Goal: Information Seeking & Learning: Check status

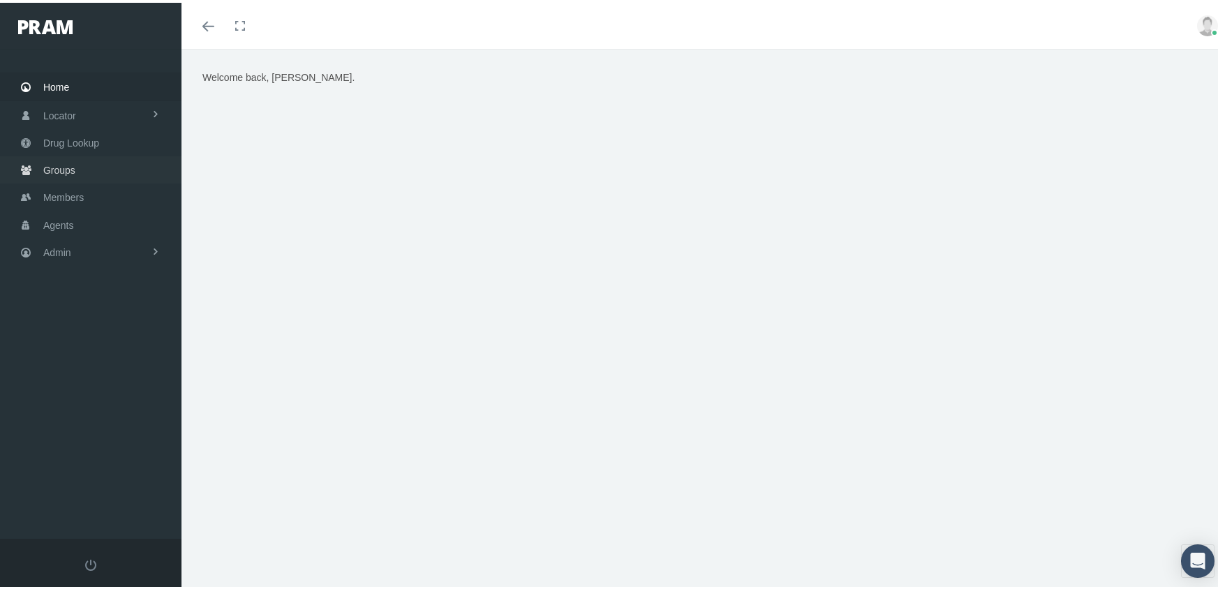
click at [61, 161] on span "Groups" at bounding box center [59, 167] width 32 height 27
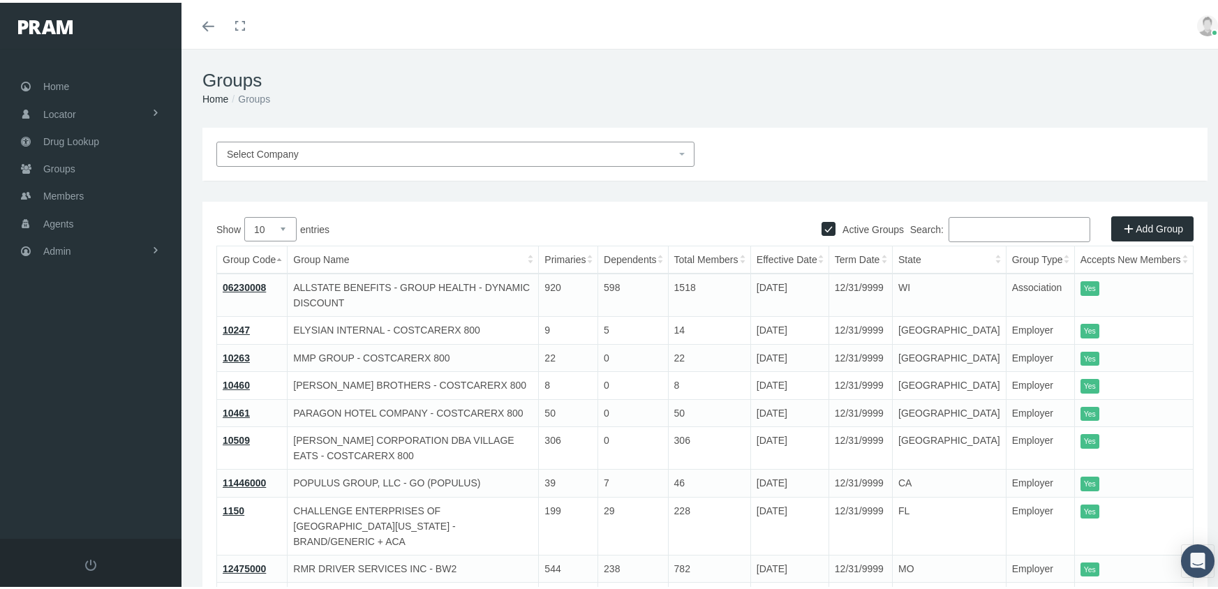
click at [963, 222] on input "Search:" at bounding box center [1020, 226] width 142 height 25
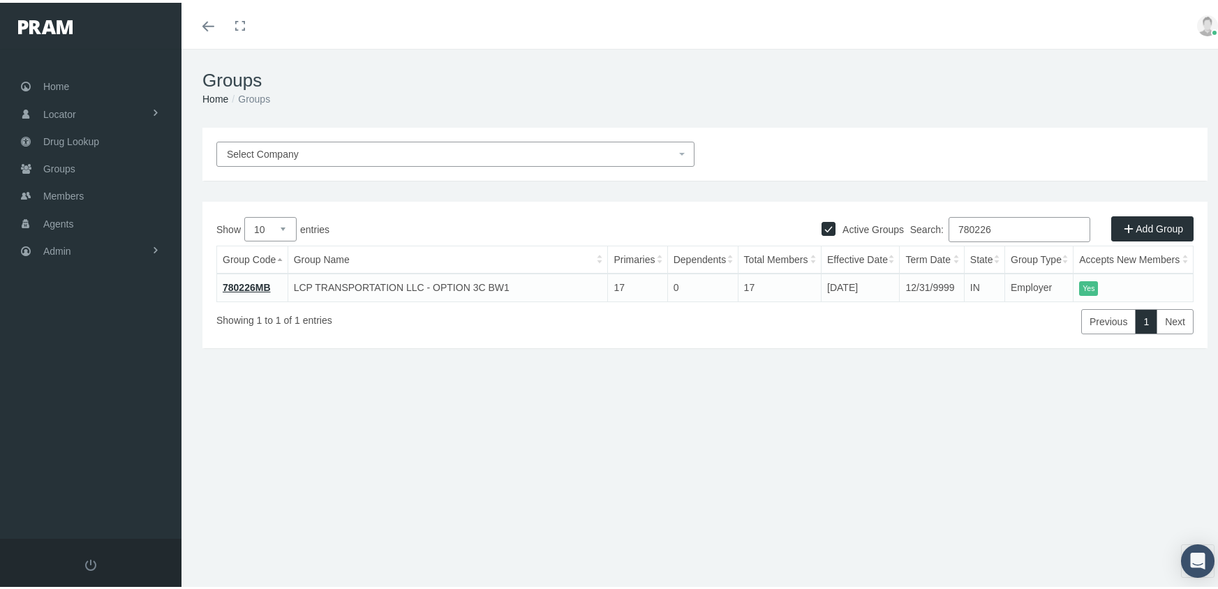
type input "780226"
click at [246, 282] on link "780226MB" at bounding box center [247, 284] width 48 height 11
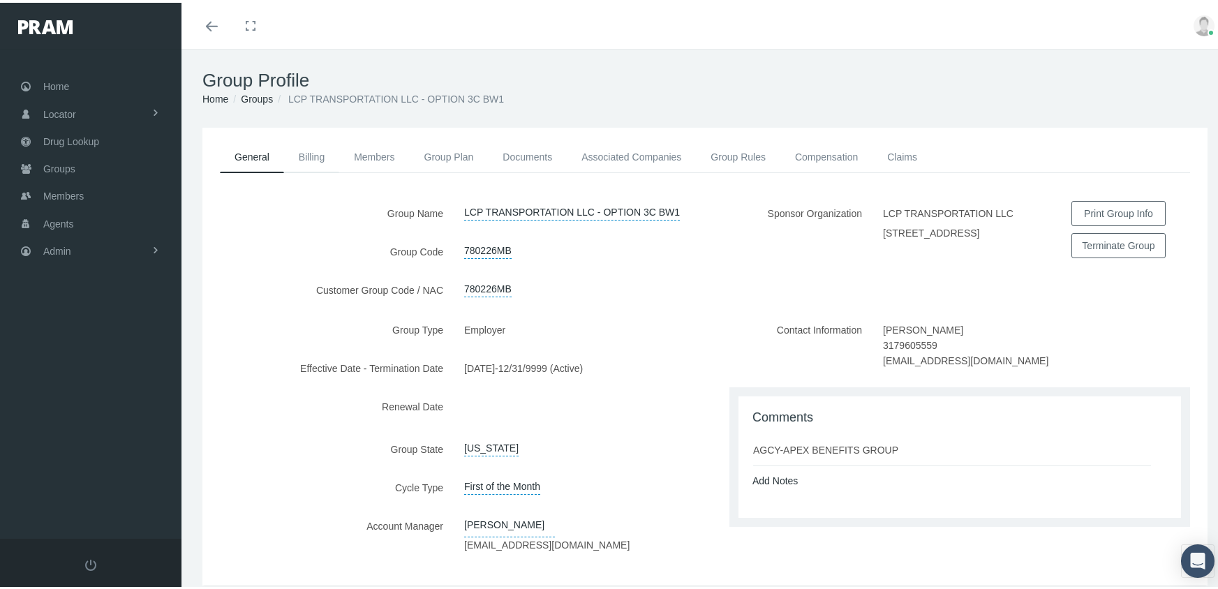
click at [311, 152] on link "Billing" at bounding box center [311, 154] width 55 height 31
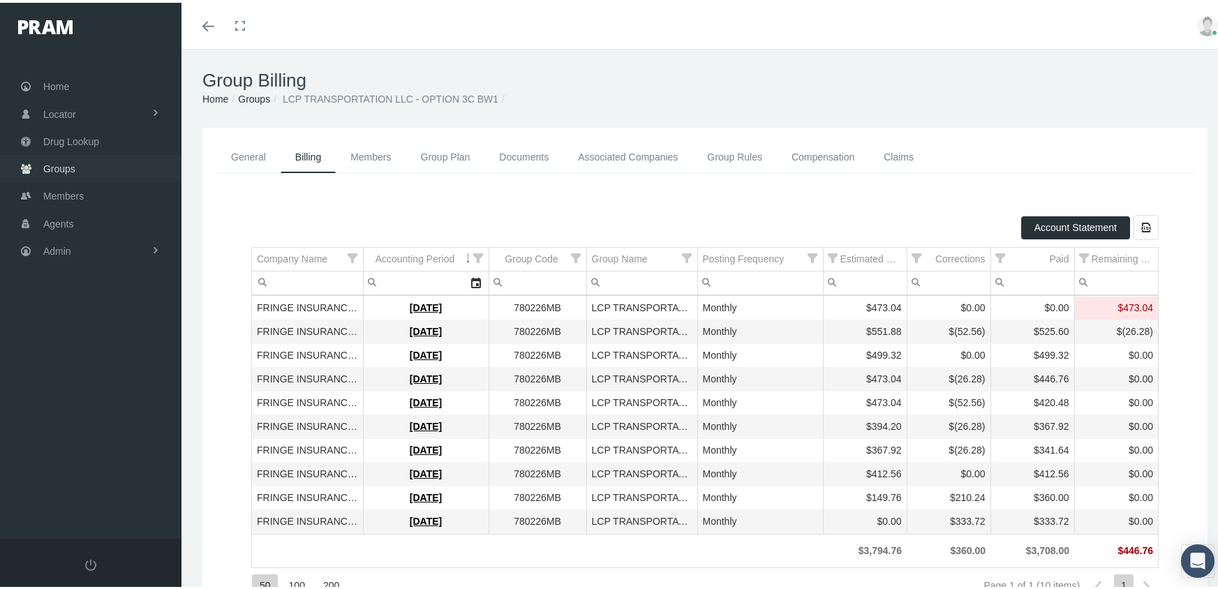
click at [60, 158] on span "Groups" at bounding box center [59, 166] width 32 height 27
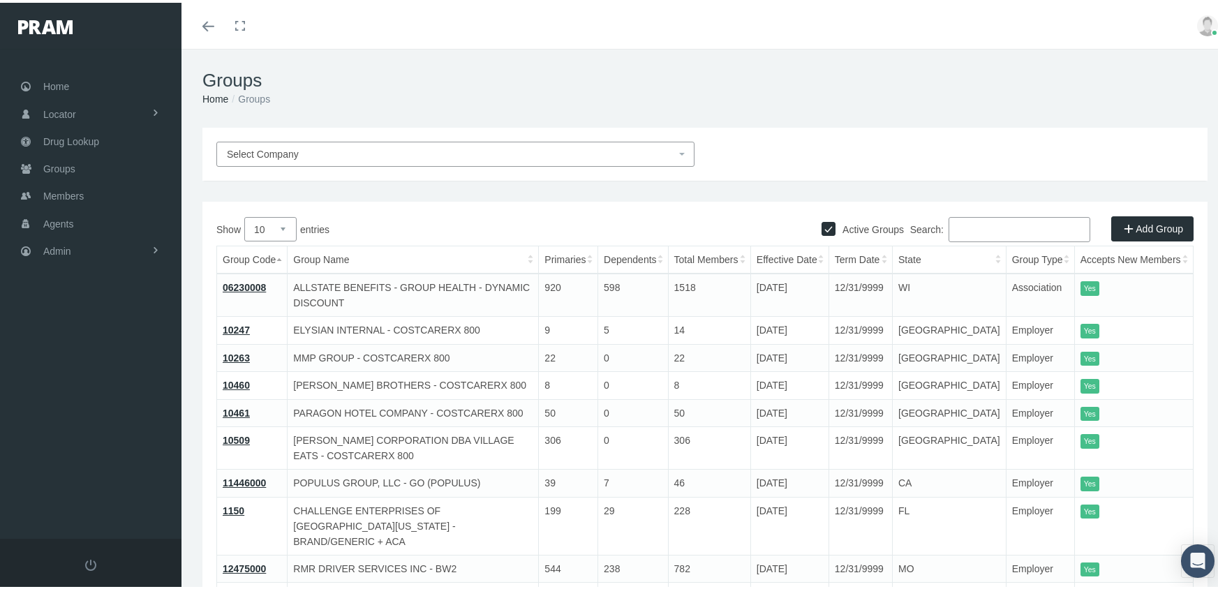
click at [822, 225] on input "Active Groups" at bounding box center [829, 225] width 14 height 14
checkbox input "false"
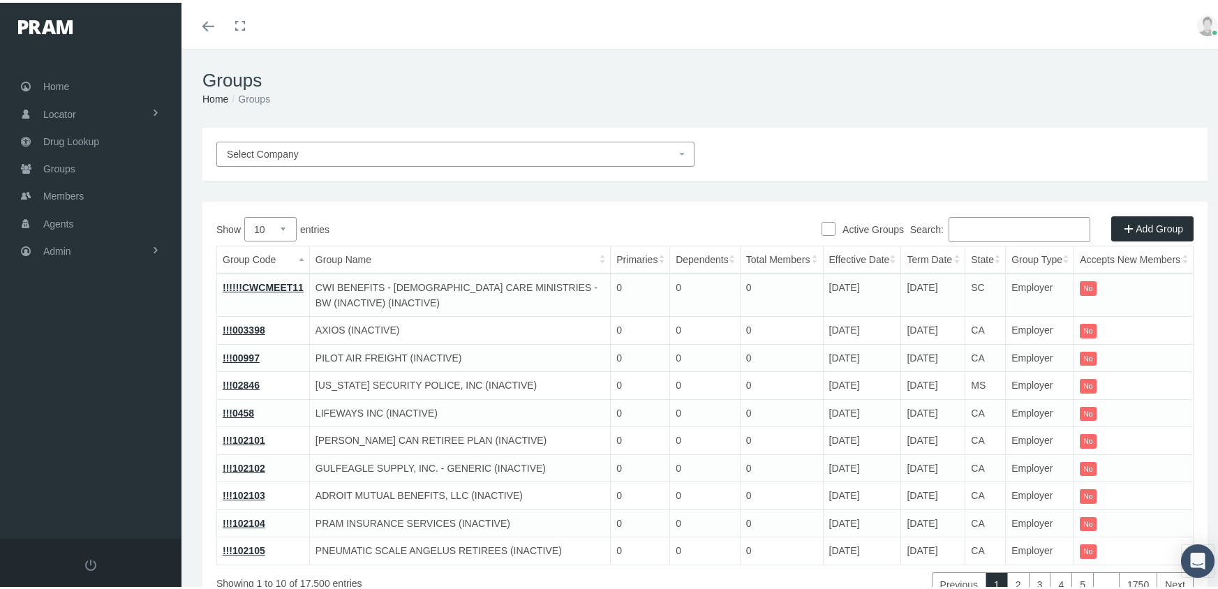
click at [1019, 228] on input "Search:" at bounding box center [1020, 226] width 142 height 25
paste input "730361MB"
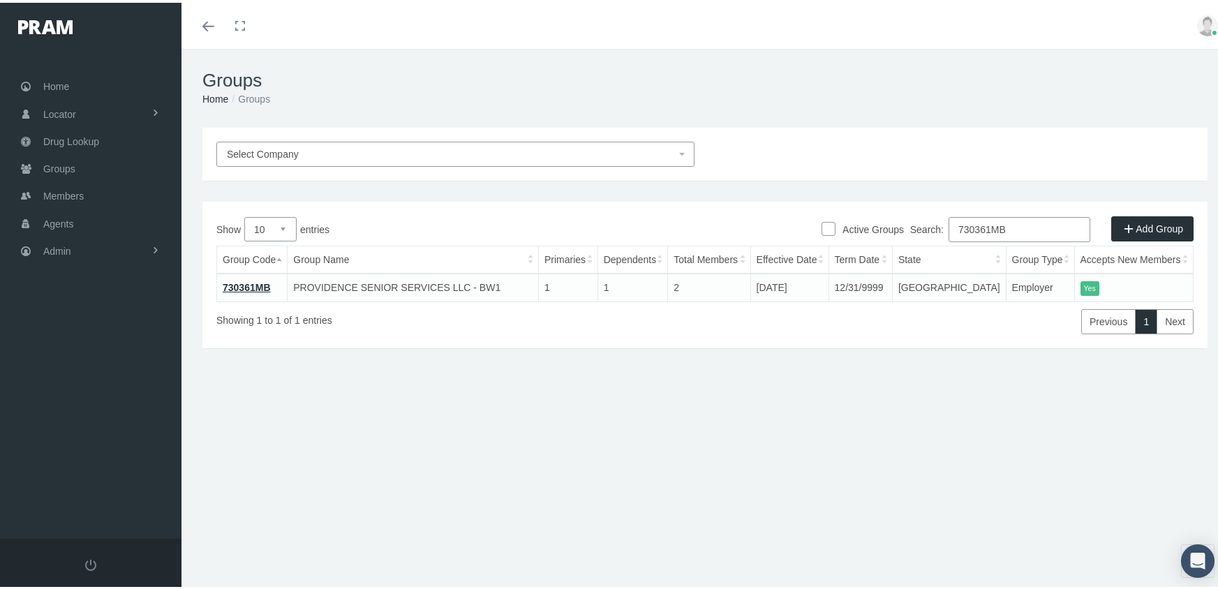
type input "730361MB"
click at [234, 277] on td "730361MB" at bounding box center [252, 285] width 71 height 28
click at [251, 285] on link "730361MB" at bounding box center [247, 284] width 48 height 11
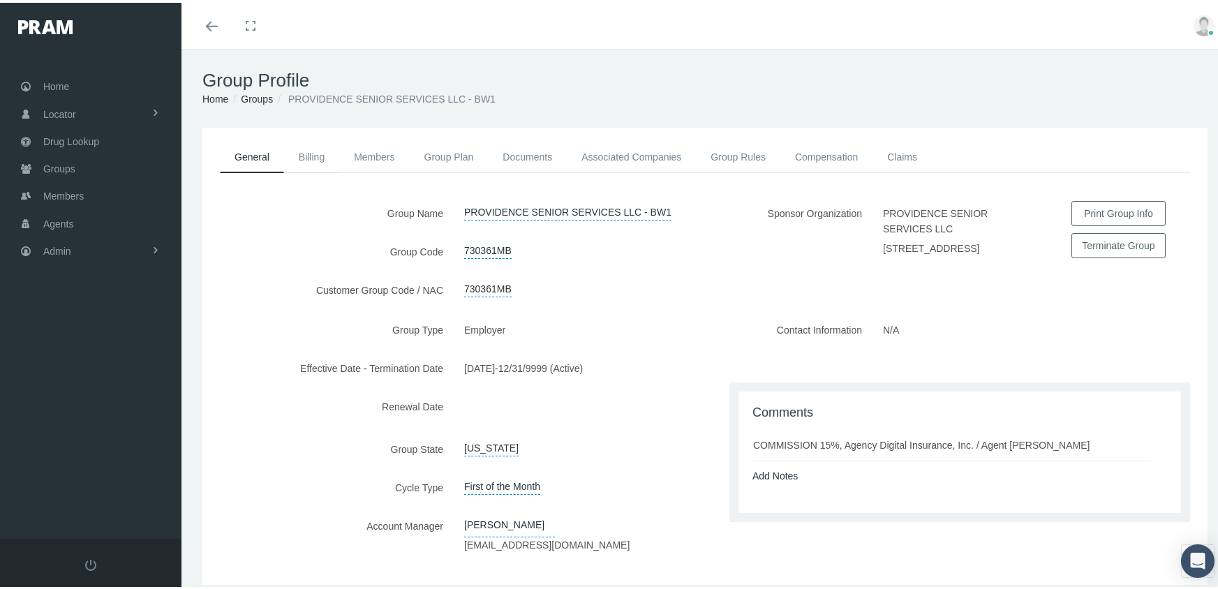
click at [316, 155] on link "Billing" at bounding box center [311, 154] width 55 height 31
click at [364, 148] on link "Members" at bounding box center [374, 154] width 70 height 31
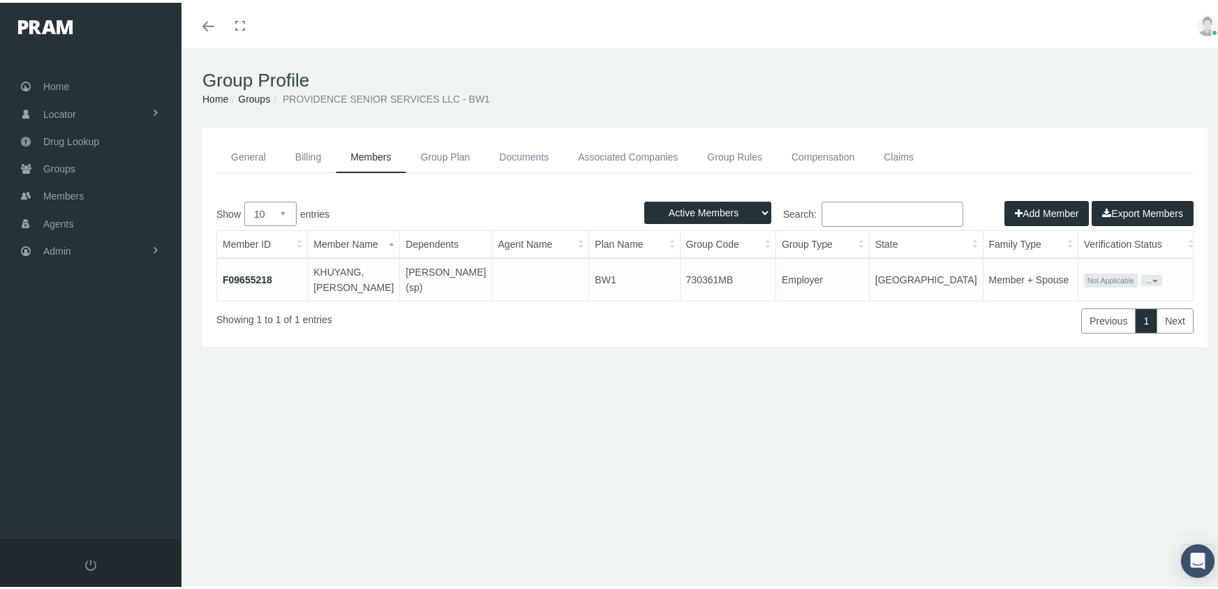
drag, startPoint x: 248, startPoint y: 98, endPoint x: 287, endPoint y: 101, distance: 39.1
click at [250, 98] on link "Groups" at bounding box center [254, 96] width 32 height 11
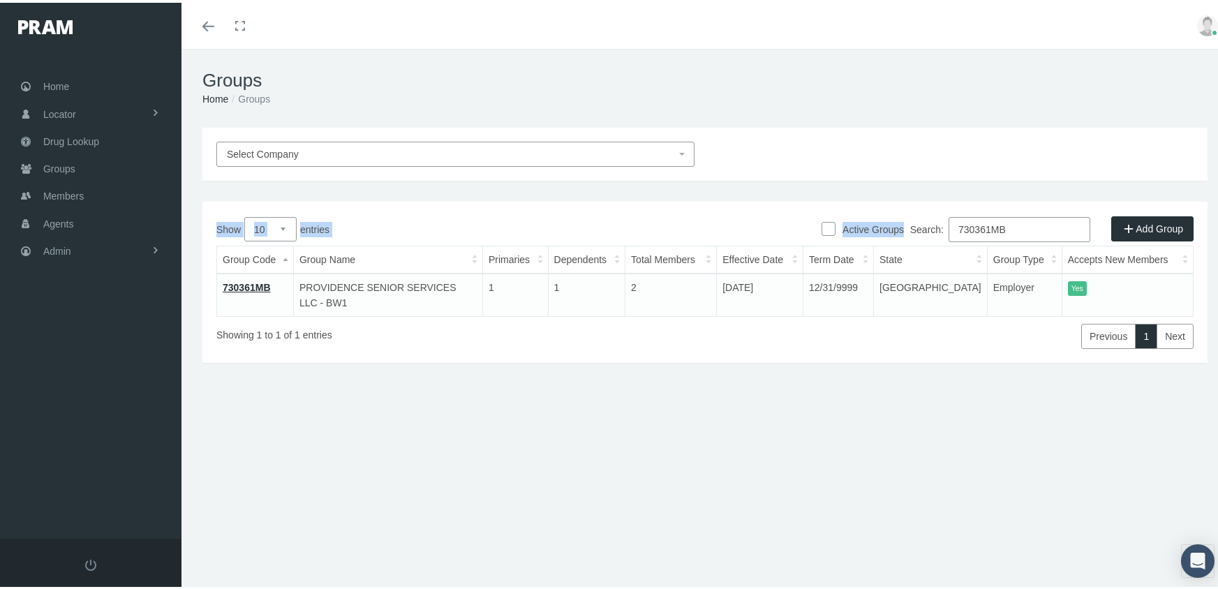
drag, startPoint x: 1015, startPoint y: 211, endPoint x: 1004, endPoint y: 218, distance: 13.6
click at [1004, 218] on div "Active Groups Add Group Show 10 25 50 100 entries Search: 730361MB Group Code G…" at bounding box center [704, 279] width 1005 height 161
drag, startPoint x: 1017, startPoint y: 227, endPoint x: 967, endPoint y: 236, distance: 51.1
click at [967, 236] on input "730361MB" at bounding box center [1020, 226] width 142 height 25
click at [1022, 225] on input "730361MB" at bounding box center [1020, 226] width 142 height 25
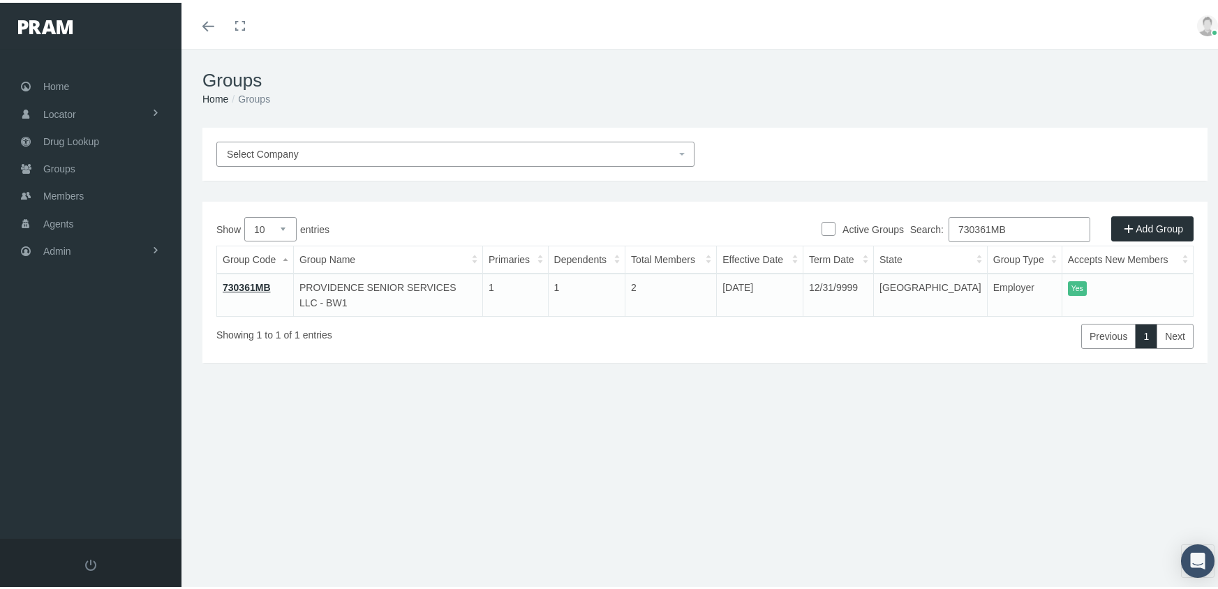
click at [1022, 225] on input "730361MB" at bounding box center [1020, 226] width 142 height 25
paste input "80"
type input "730380MB"
click at [244, 286] on link "730380MB" at bounding box center [247, 284] width 48 height 11
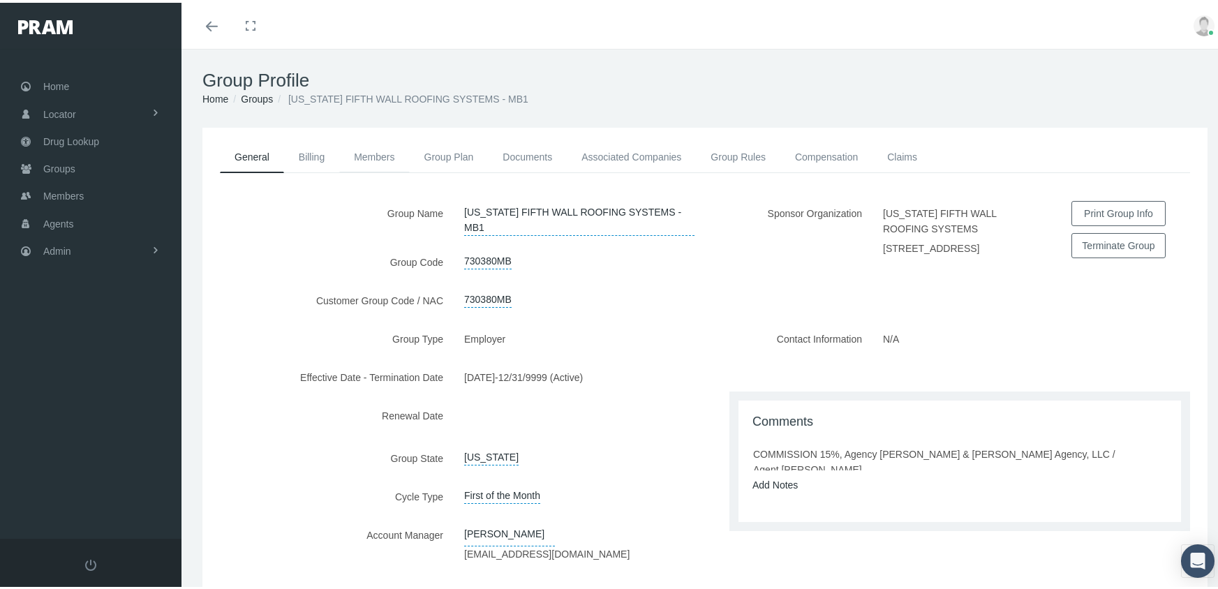
click at [386, 150] on link "Members" at bounding box center [374, 154] width 70 height 31
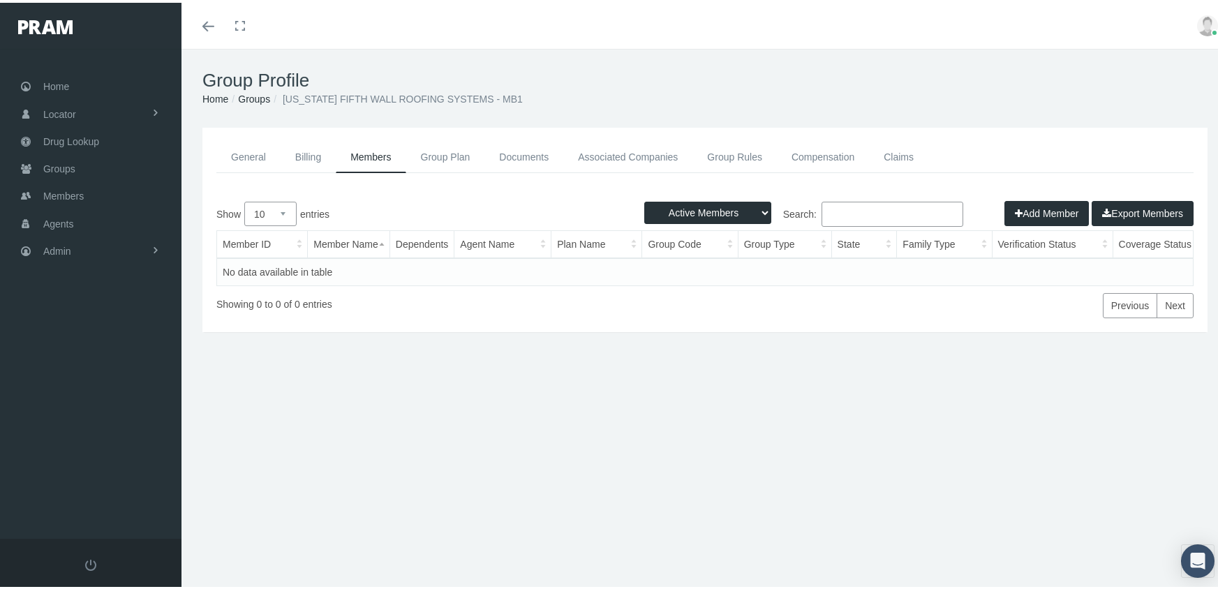
click at [719, 216] on select "Active Members Terminated Members Active & Terminated" at bounding box center [707, 210] width 127 height 22
select select "3"
click at [644, 199] on select "Active Members Terminated Members Active & Terminated" at bounding box center [707, 210] width 127 height 22
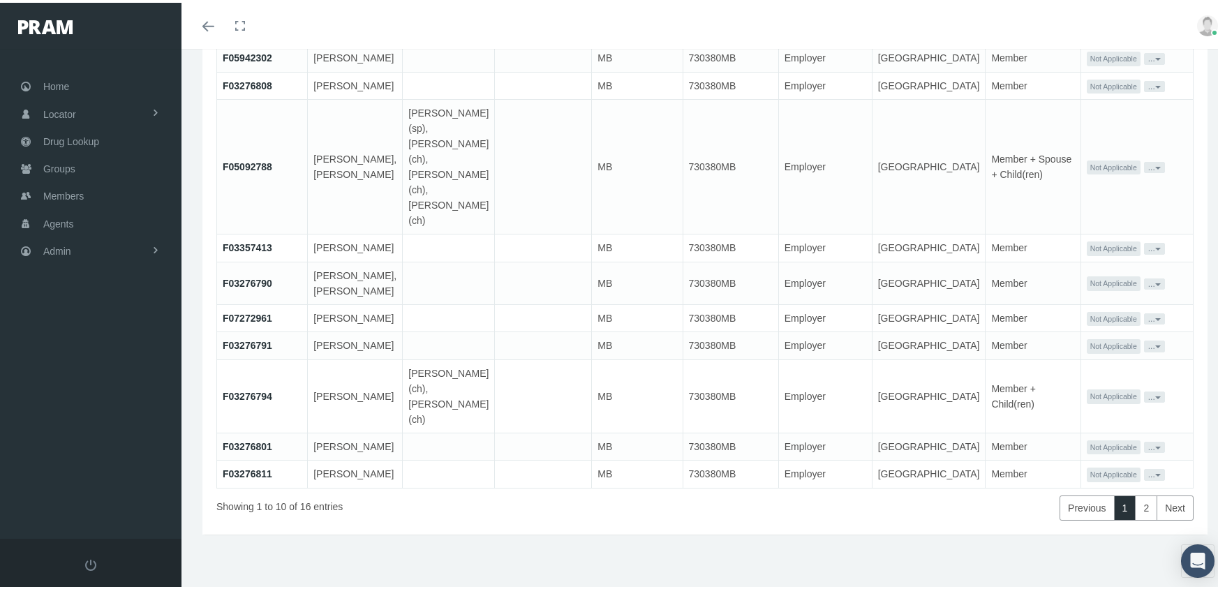
scroll to position [284, 0]
click at [1138, 501] on link "2" at bounding box center [1146, 505] width 22 height 25
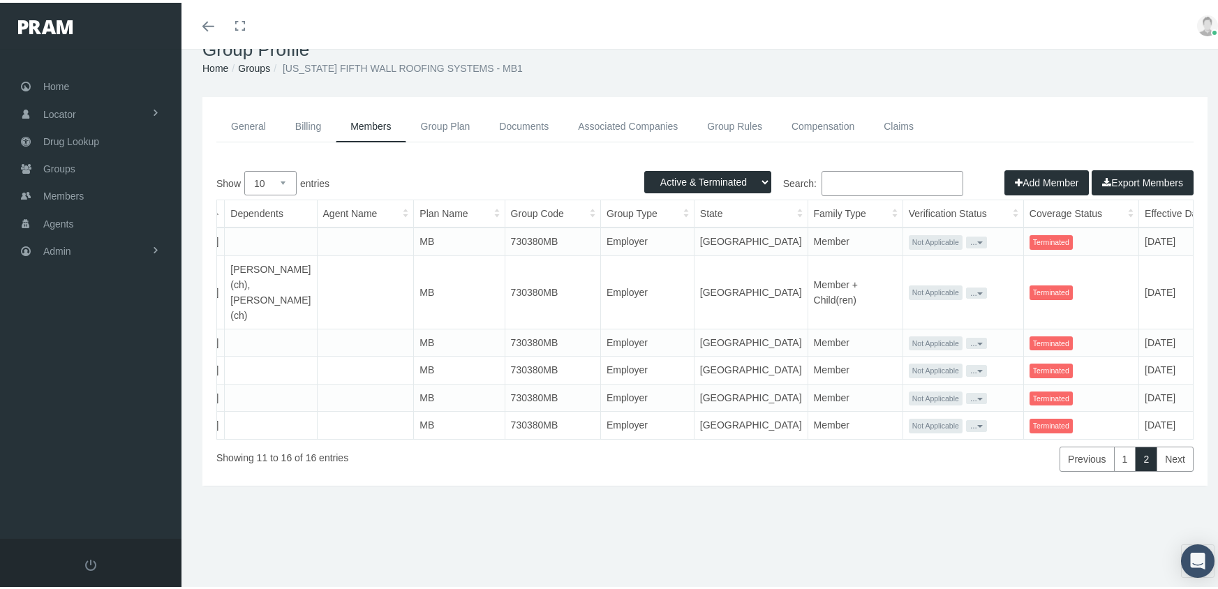
scroll to position [0, 241]
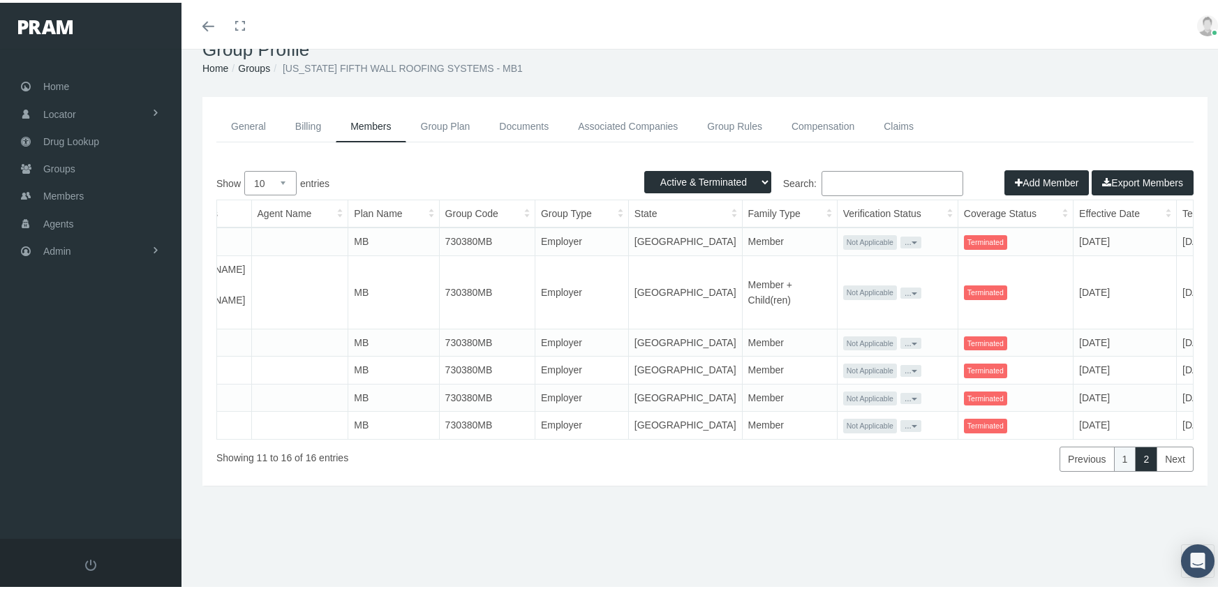
click at [1114, 461] on link "1" at bounding box center [1125, 456] width 22 height 25
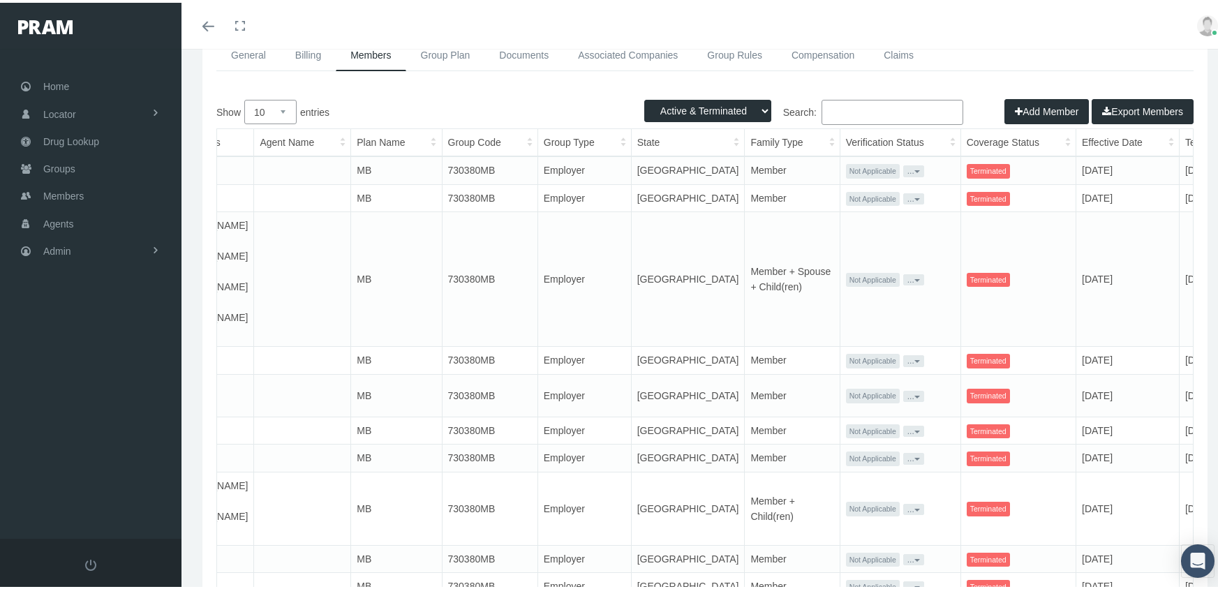
scroll to position [75, 0]
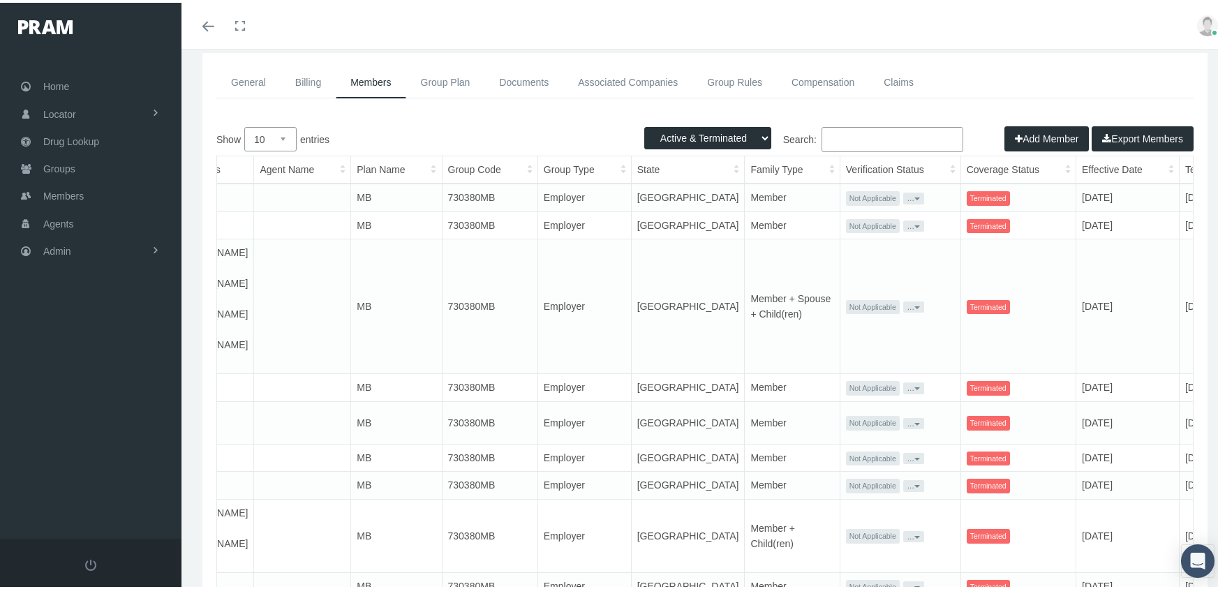
click at [884, 133] on input "Search:" at bounding box center [893, 136] width 142 height 25
paste input "730483MB"
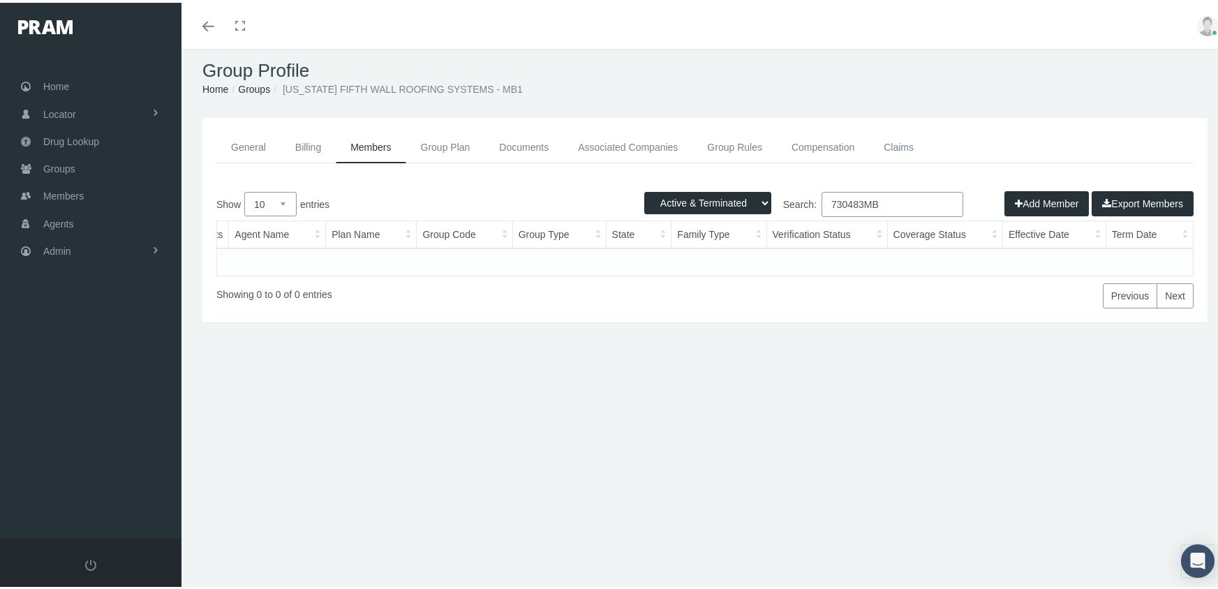
scroll to position [0, 0]
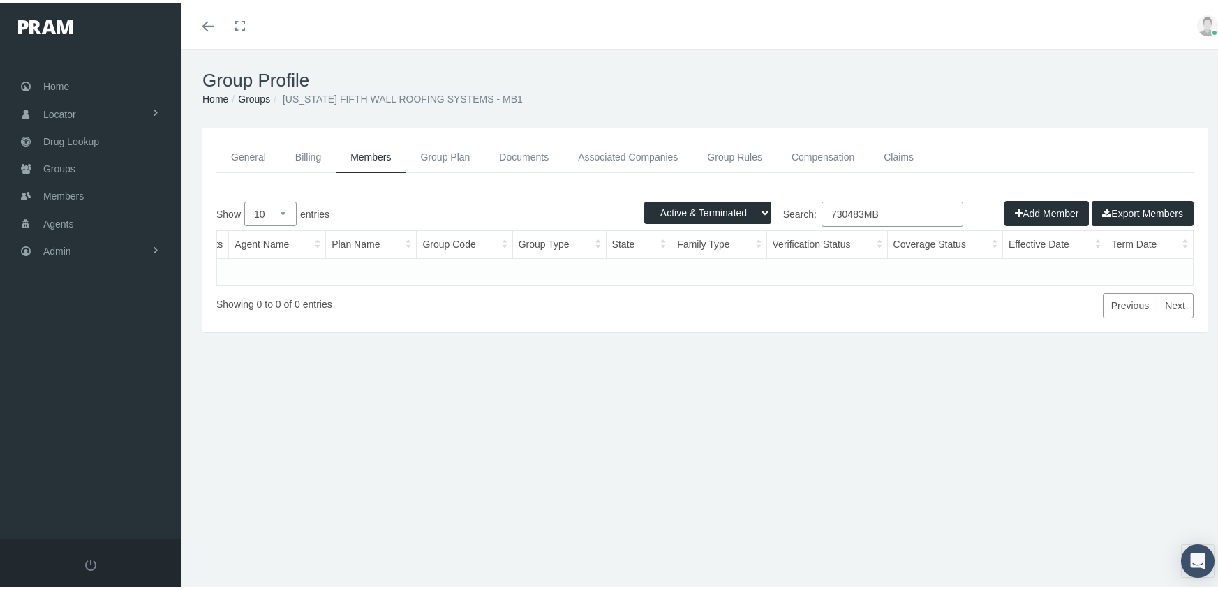
type input "730483MB"
click at [258, 94] on link "Groups" at bounding box center [254, 96] width 32 height 11
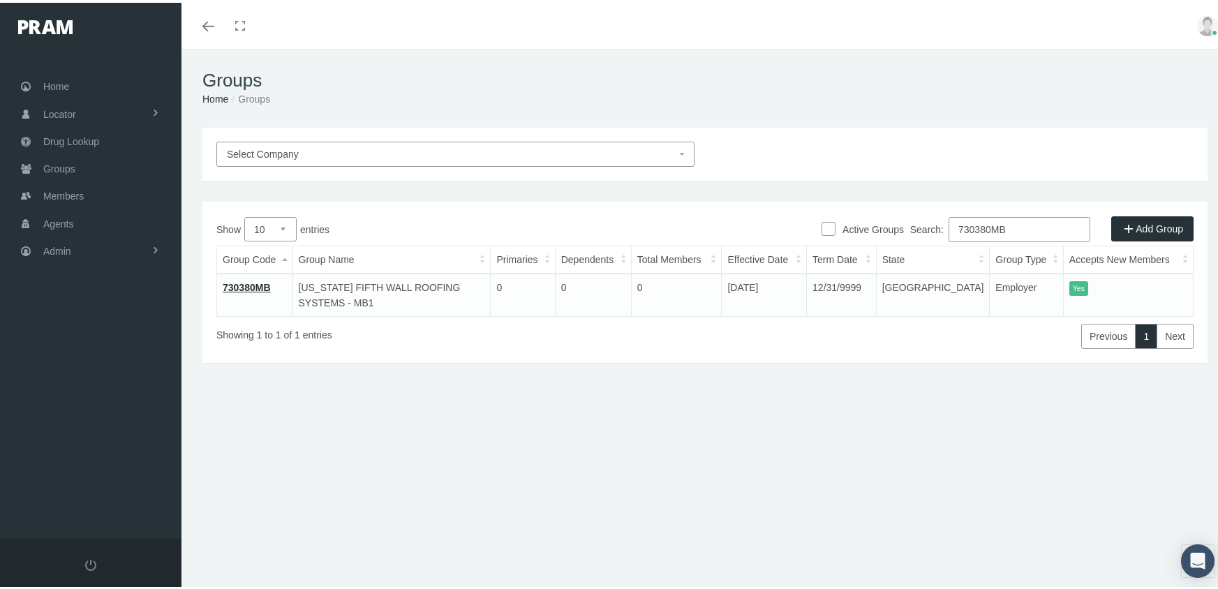
drag, startPoint x: 950, startPoint y: 227, endPoint x: 929, endPoint y: 225, distance: 21.0
click at [929, 225] on label "Search: 730380MB" at bounding box center [1000, 226] width 180 height 25
paste input "483"
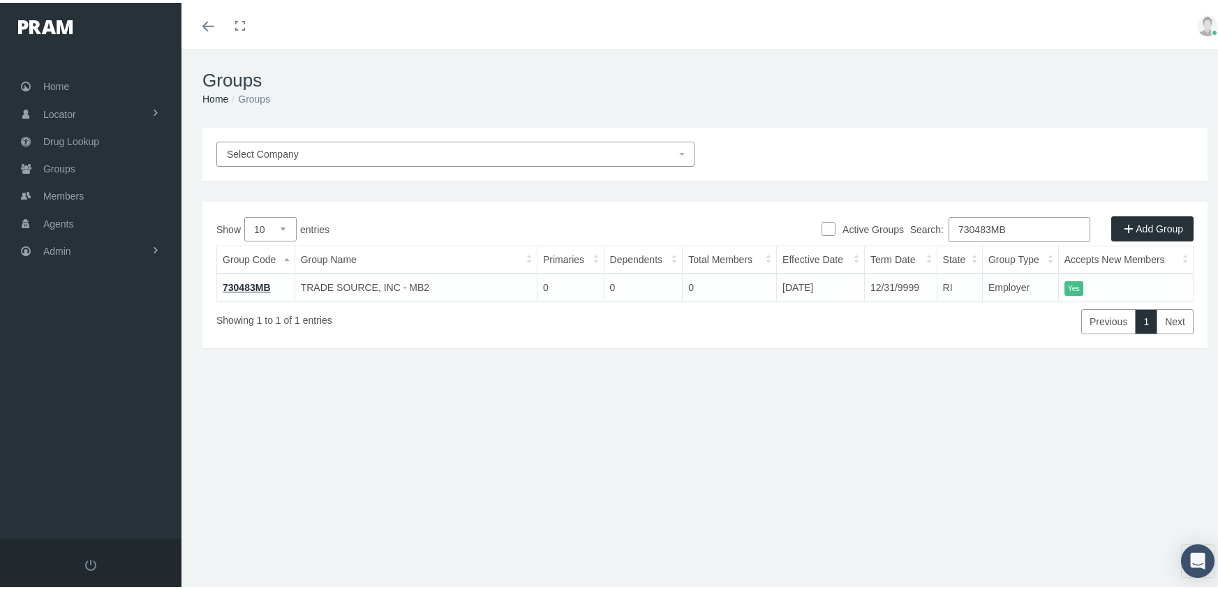
type input "730483MB"
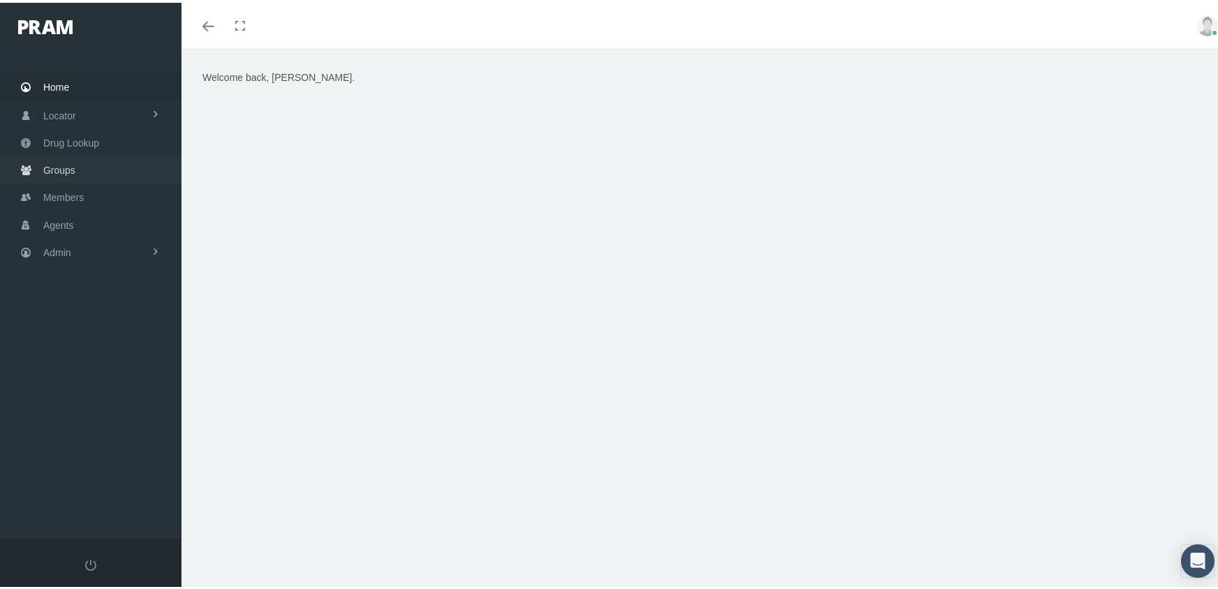
click at [54, 159] on span "Groups" at bounding box center [59, 167] width 32 height 27
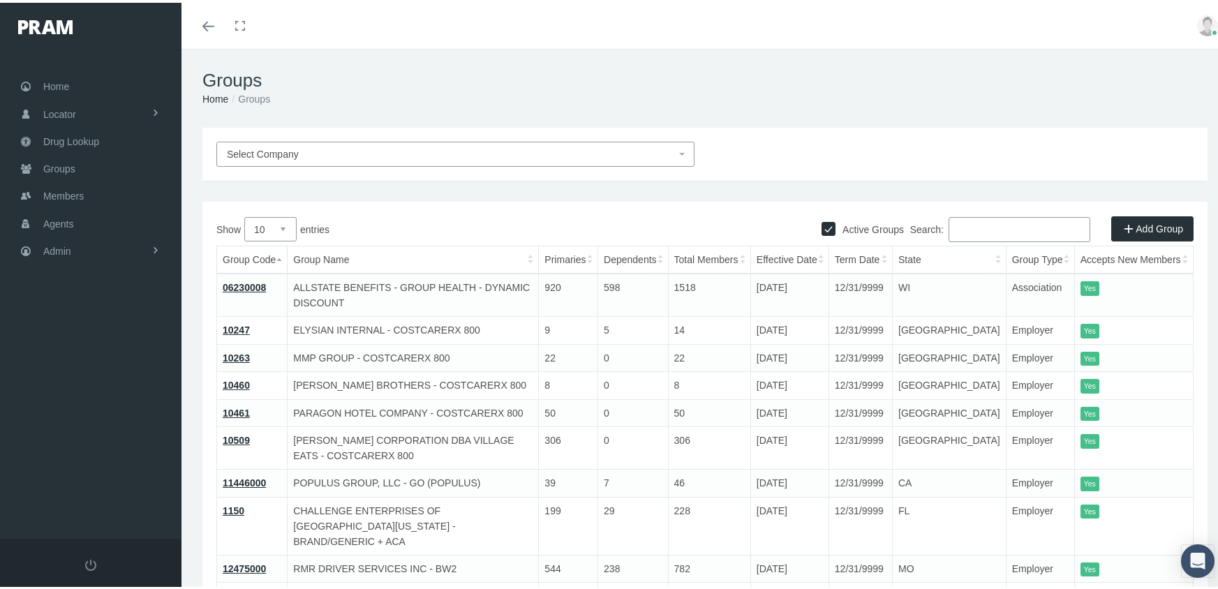
click at [836, 225] on label "Active Groups" at bounding box center [870, 226] width 68 height 15
click at [834, 225] on input "Active Groups" at bounding box center [829, 225] width 14 height 14
checkbox input "false"
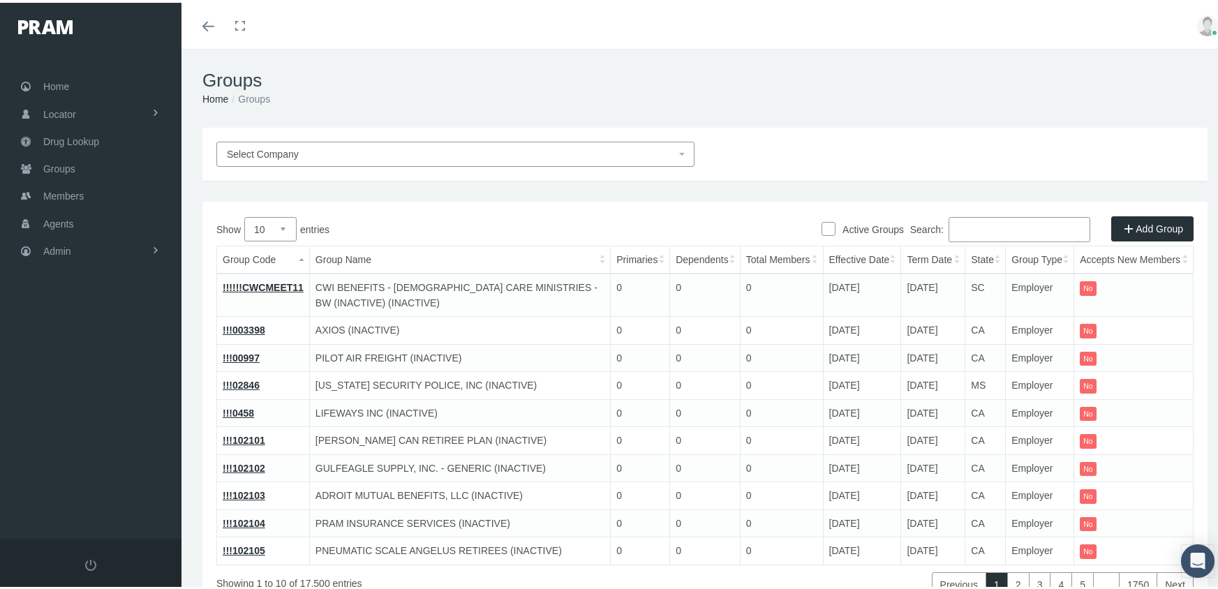
click at [1002, 225] on input "Search:" at bounding box center [1020, 226] width 142 height 25
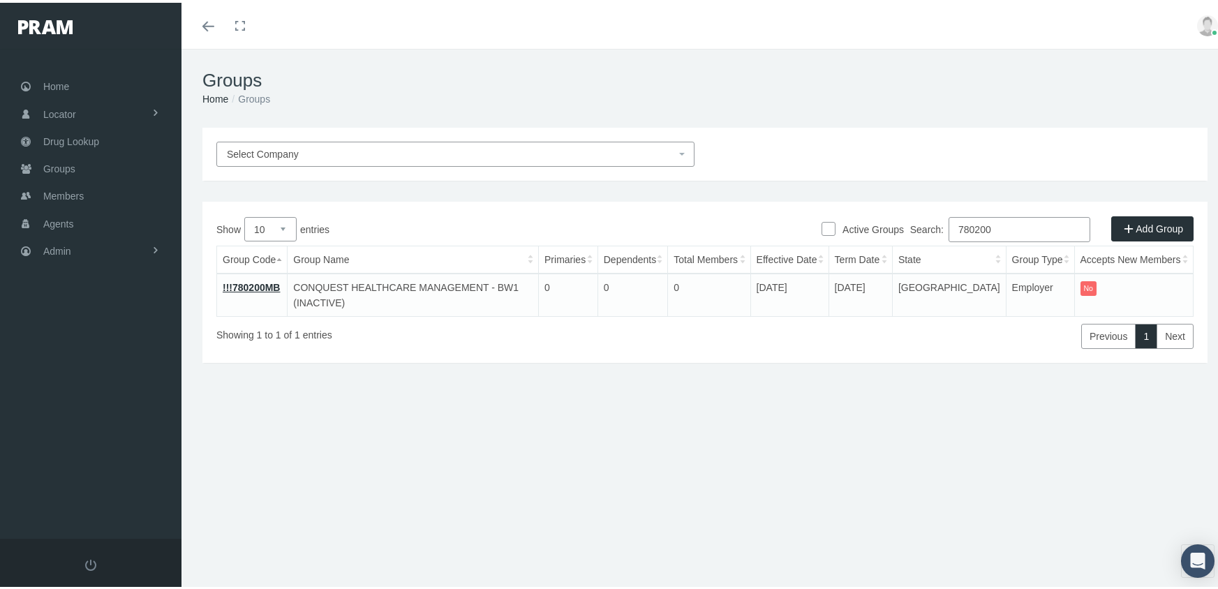
drag, startPoint x: 1009, startPoint y: 230, endPoint x: 859, endPoint y: 219, distance: 150.5
click at [859, 219] on div "Active Groups Add Group Show 10 25 50 100 entries Search: 780200 Group Code Gro…" at bounding box center [704, 279] width 1005 height 161
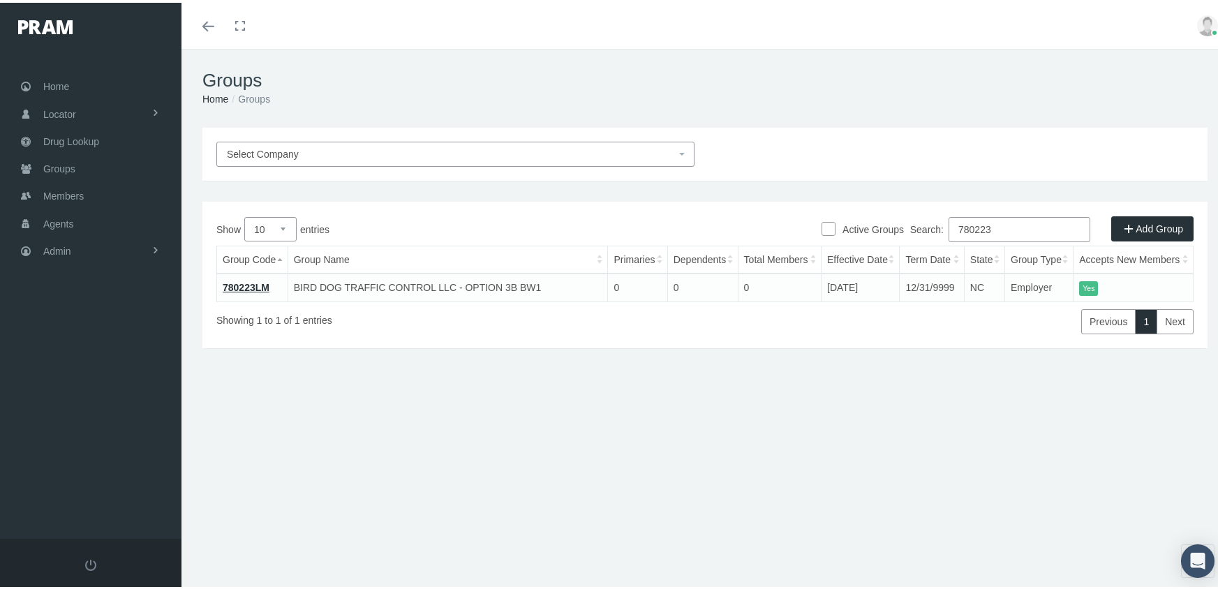
type input "780223"
click at [252, 281] on link "780223LM" at bounding box center [246, 284] width 47 height 11
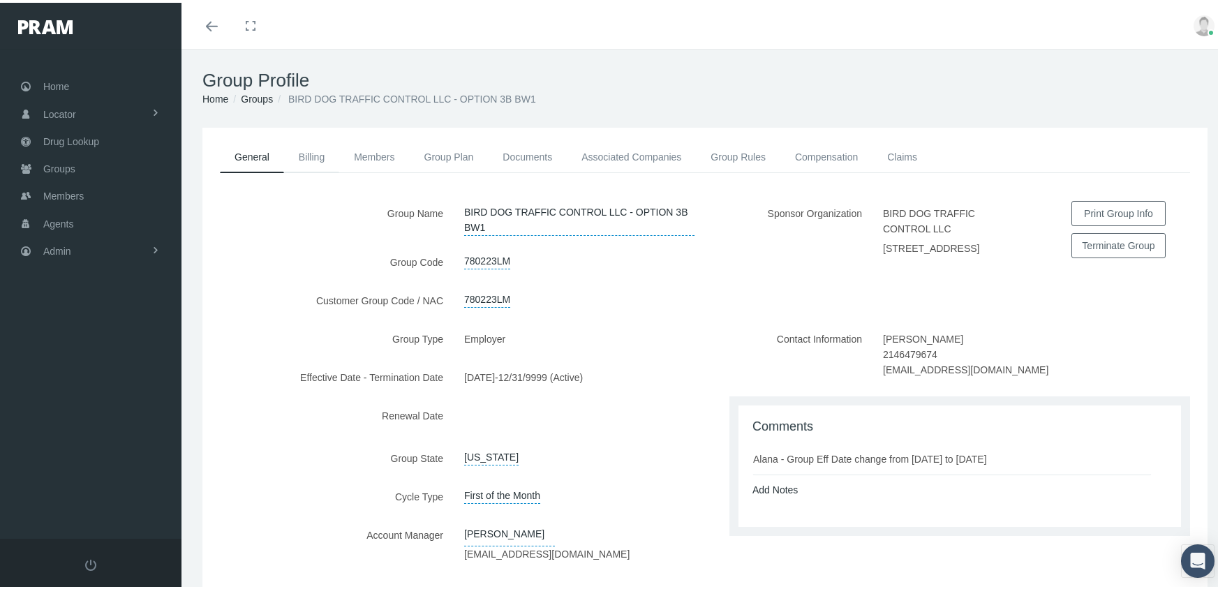
click at [319, 153] on link "Billing" at bounding box center [311, 154] width 55 height 31
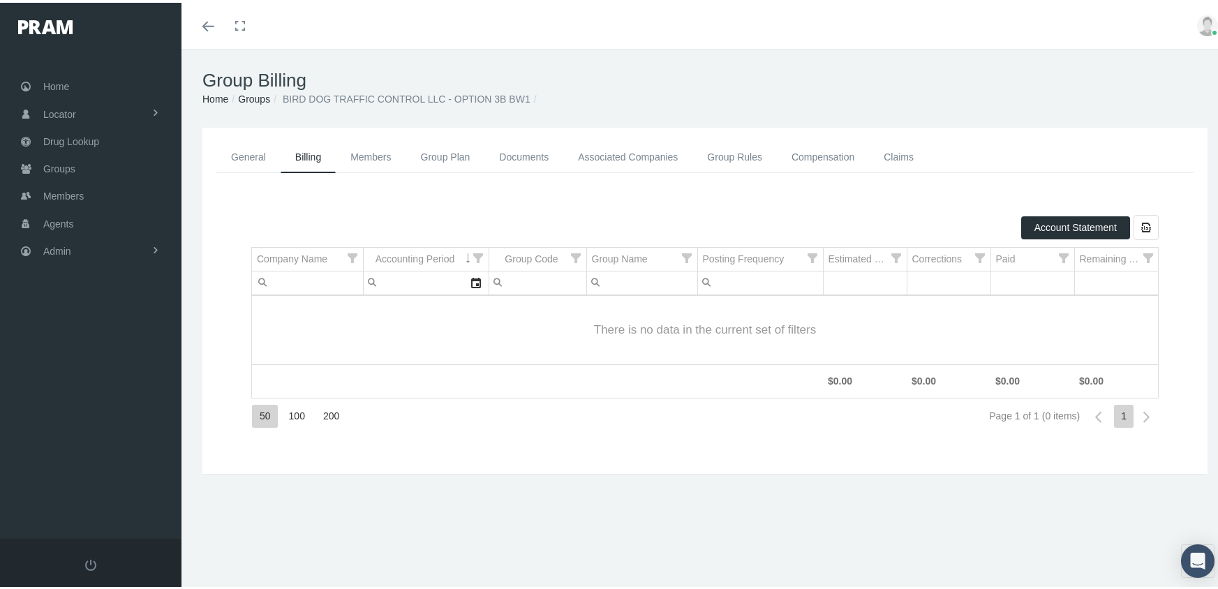
click at [380, 149] on link "Members" at bounding box center [371, 154] width 70 height 31
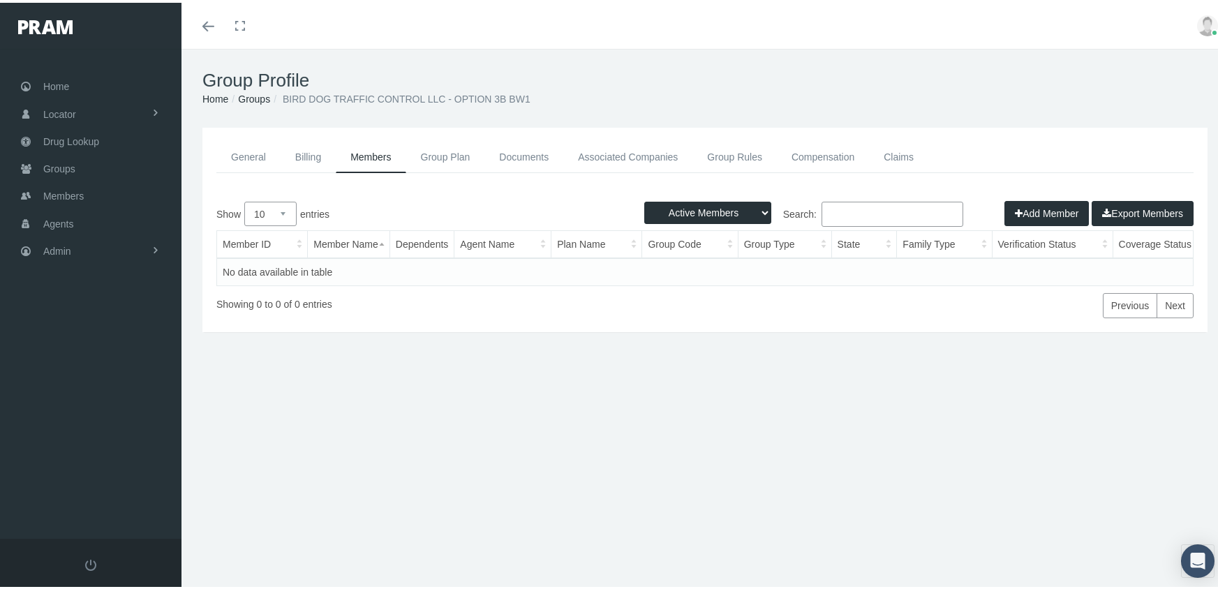
click at [719, 204] on select "Active Members Terminated Members Active & Terminated" at bounding box center [707, 210] width 127 height 22
select select "3"
click at [644, 199] on select "Active Members Terminated Members Active & Terminated" at bounding box center [707, 210] width 127 height 22
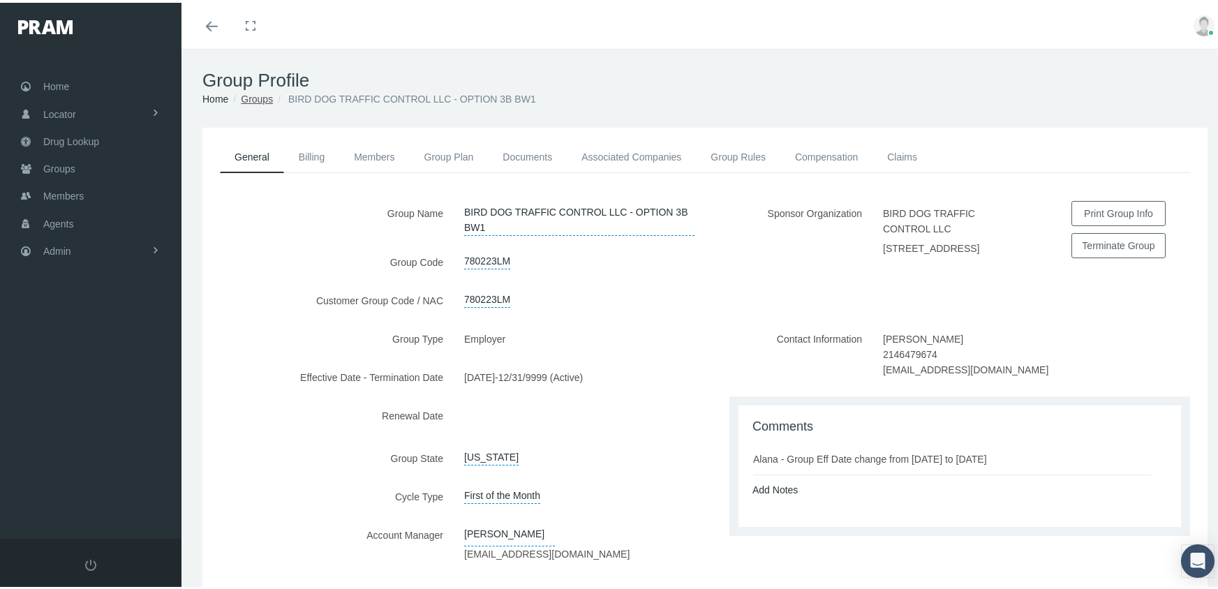
click at [253, 101] on link "Groups" at bounding box center [257, 96] width 32 height 11
click at [253, 98] on link "Groups" at bounding box center [257, 96] width 32 height 11
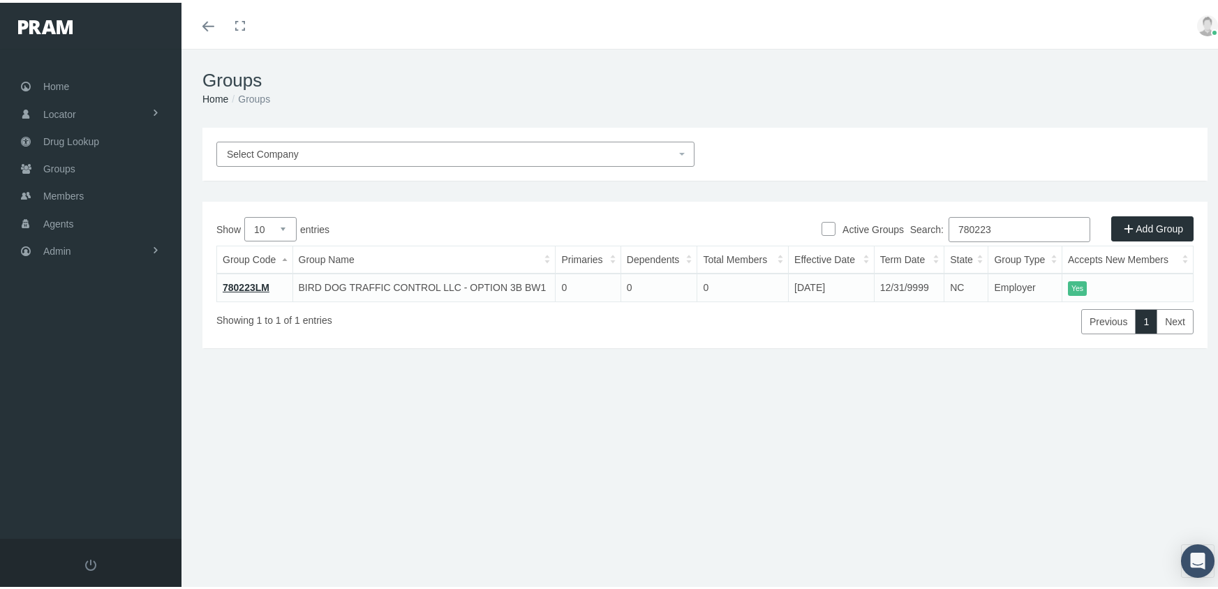
drag, startPoint x: 1005, startPoint y: 228, endPoint x: 919, endPoint y: 217, distance: 87.3
click at [919, 217] on label "Search: 780223" at bounding box center [1000, 226] width 180 height 25
type input "730382mb"
click at [244, 286] on link "730382MB" at bounding box center [247, 284] width 48 height 11
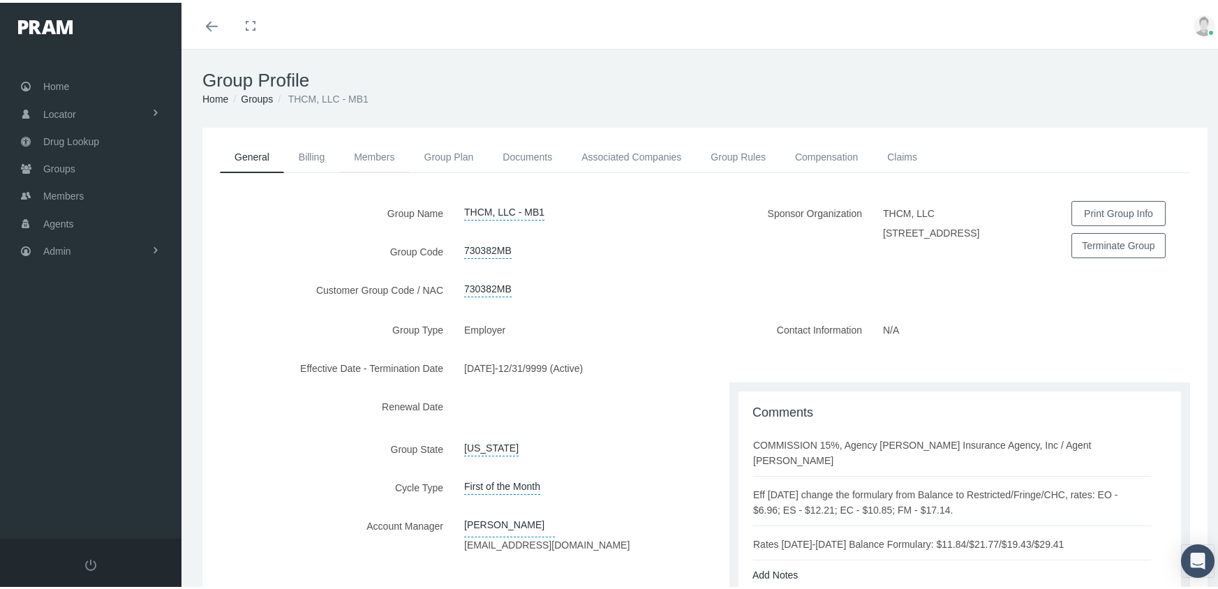
click at [379, 149] on link "Members" at bounding box center [374, 154] width 70 height 31
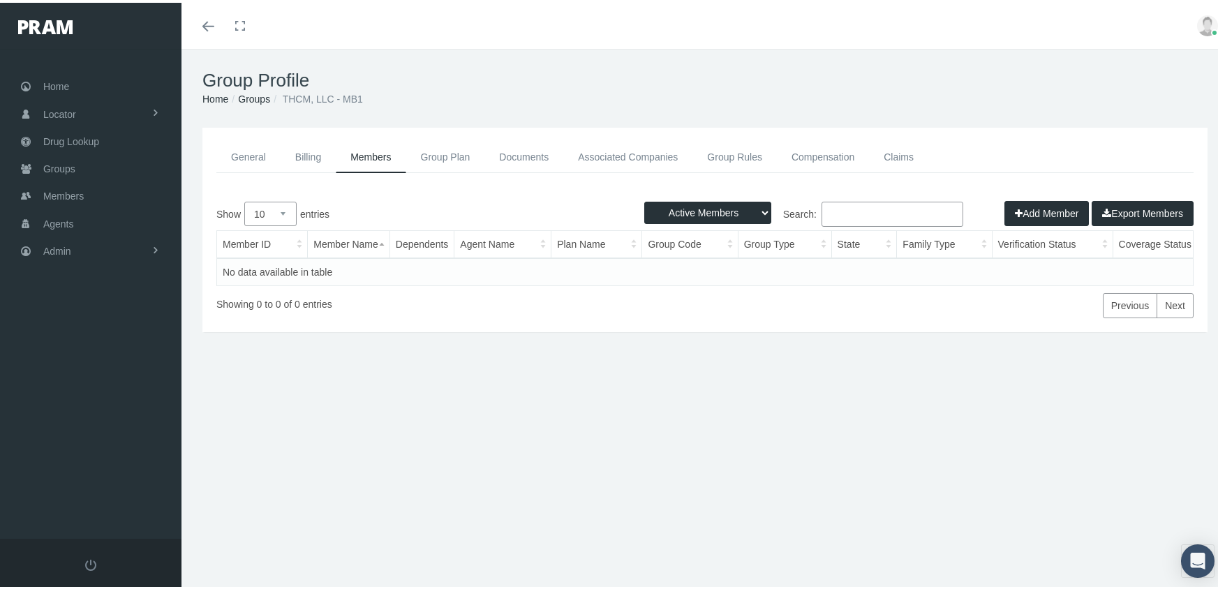
drag, startPoint x: 679, startPoint y: 204, endPoint x: 691, endPoint y: 222, distance: 21.7
click at [679, 204] on select "Active Members Terminated Members Active & Terminated" at bounding box center [707, 210] width 127 height 22
select select "3"
click at [644, 199] on select "Active Members Terminated Members Active & Terminated" at bounding box center [707, 210] width 127 height 22
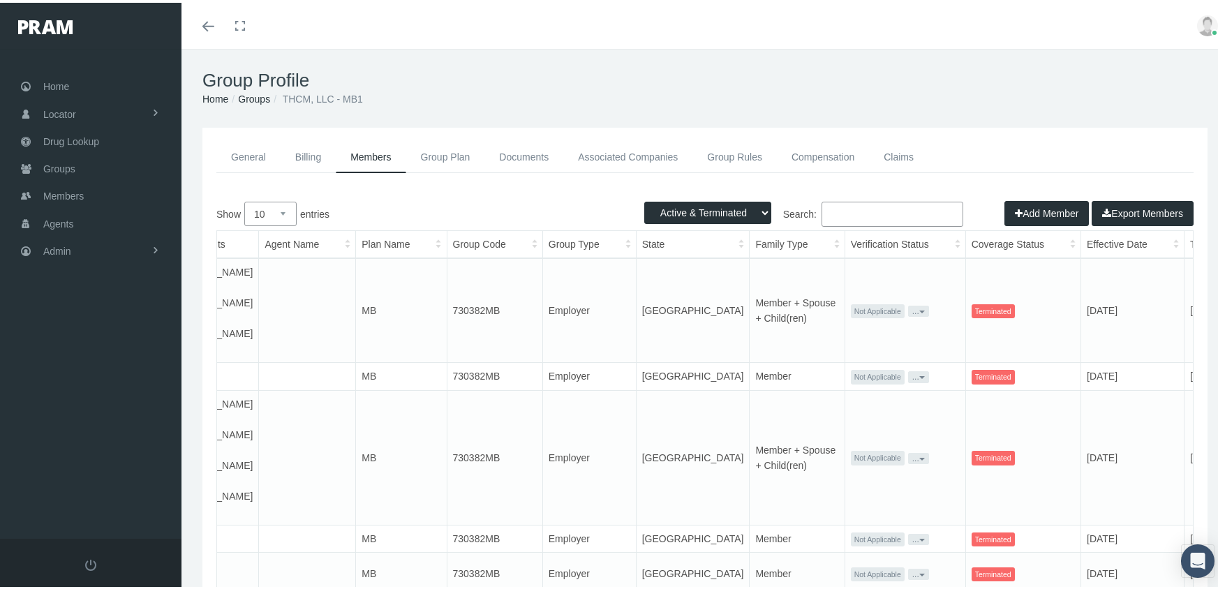
click at [1184, 237] on th "Term Date" at bounding box center [1227, 241] width 87 height 27
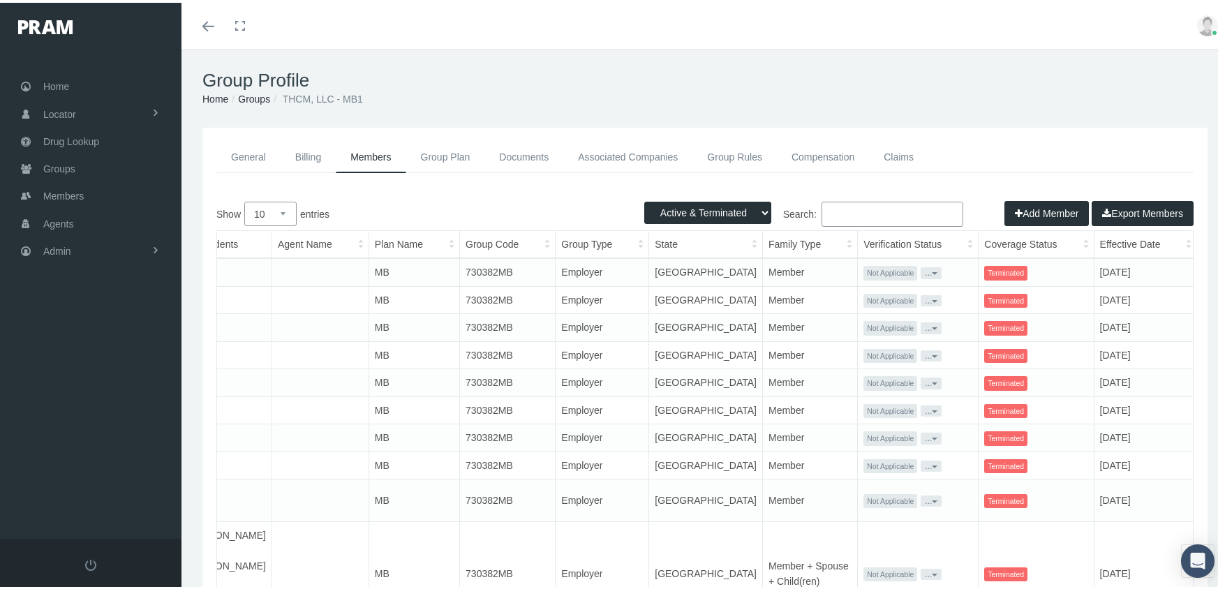
click at [1197, 237] on th "Term Date" at bounding box center [1228, 241] width 62 height 27
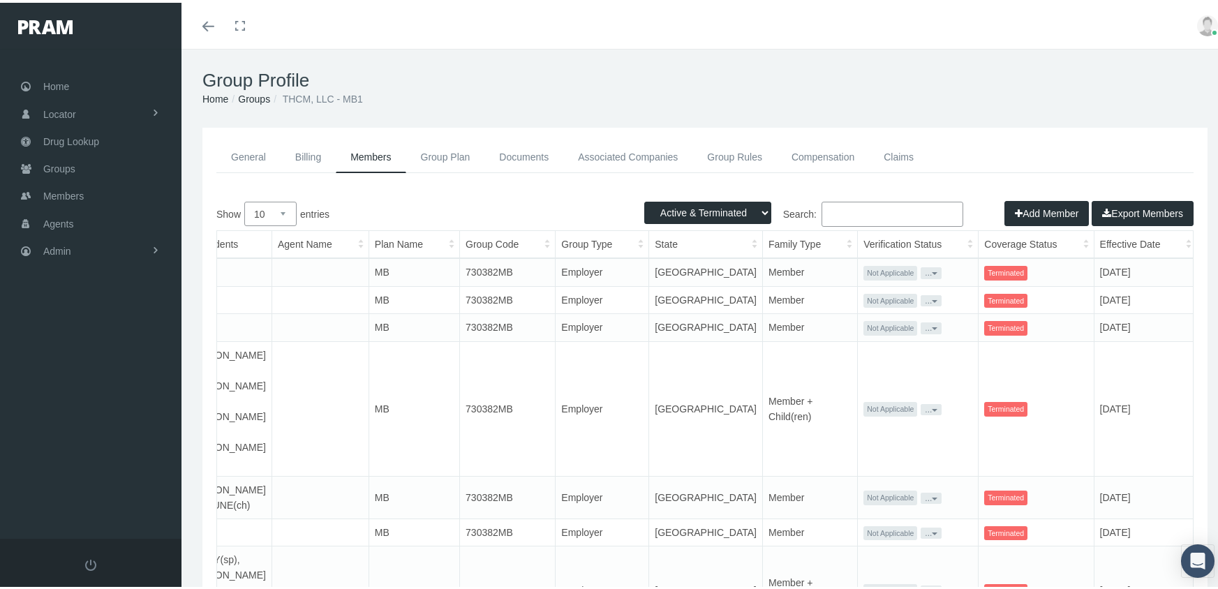
scroll to position [163, 0]
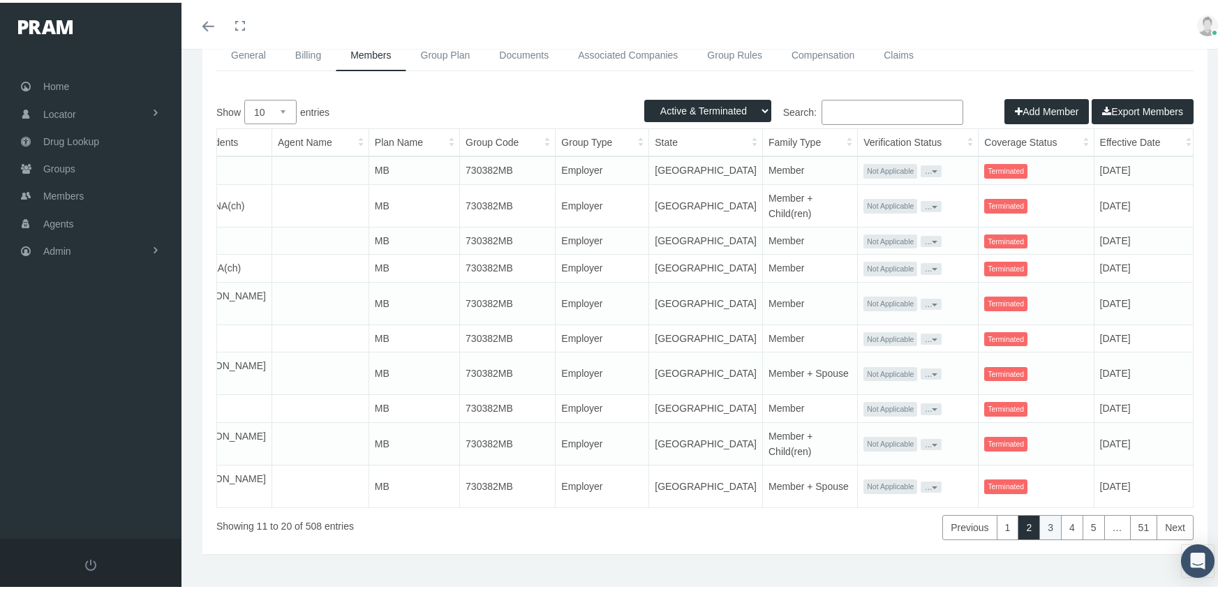
click at [1043, 512] on link "3" at bounding box center [1050, 524] width 22 height 25
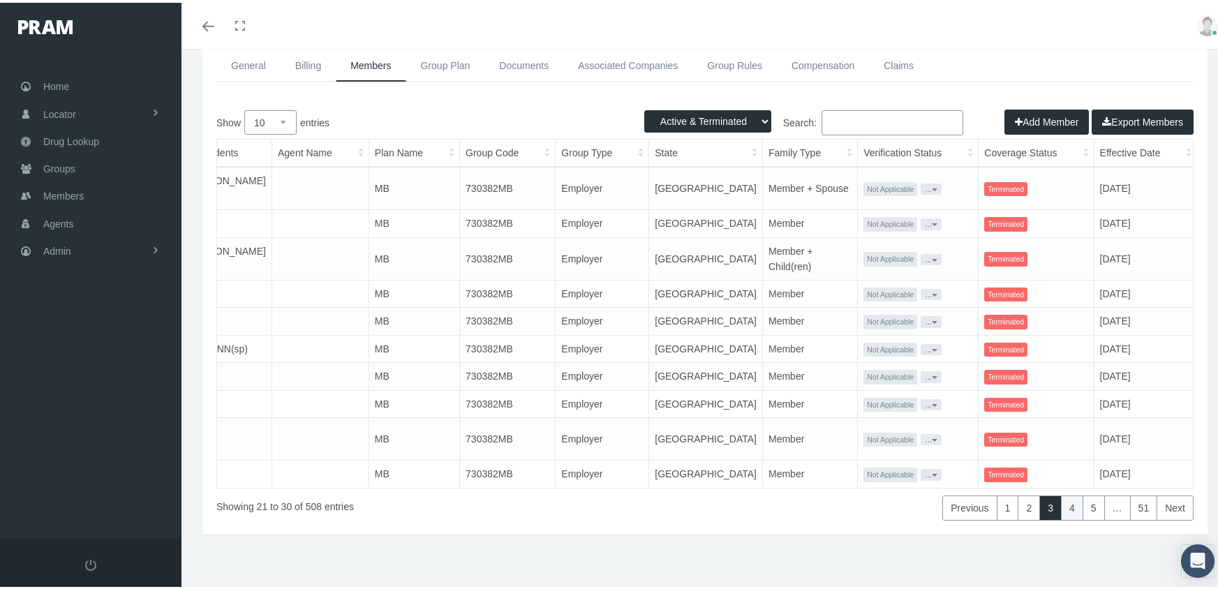
click at [1062, 501] on link "4" at bounding box center [1072, 505] width 22 height 25
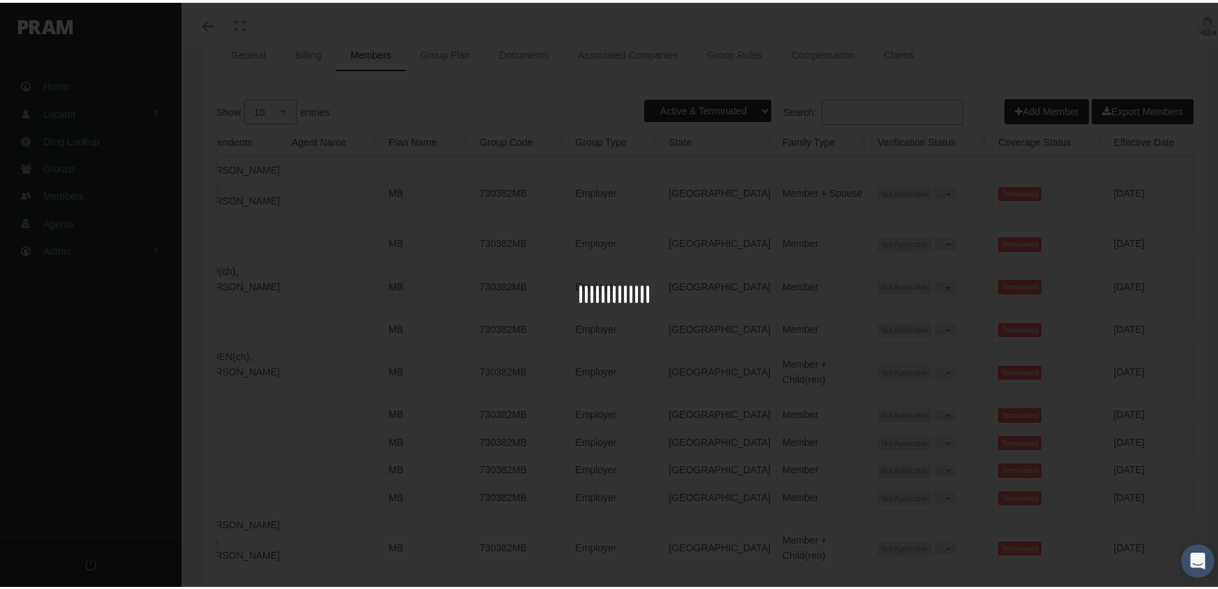
scroll to position [108, 0]
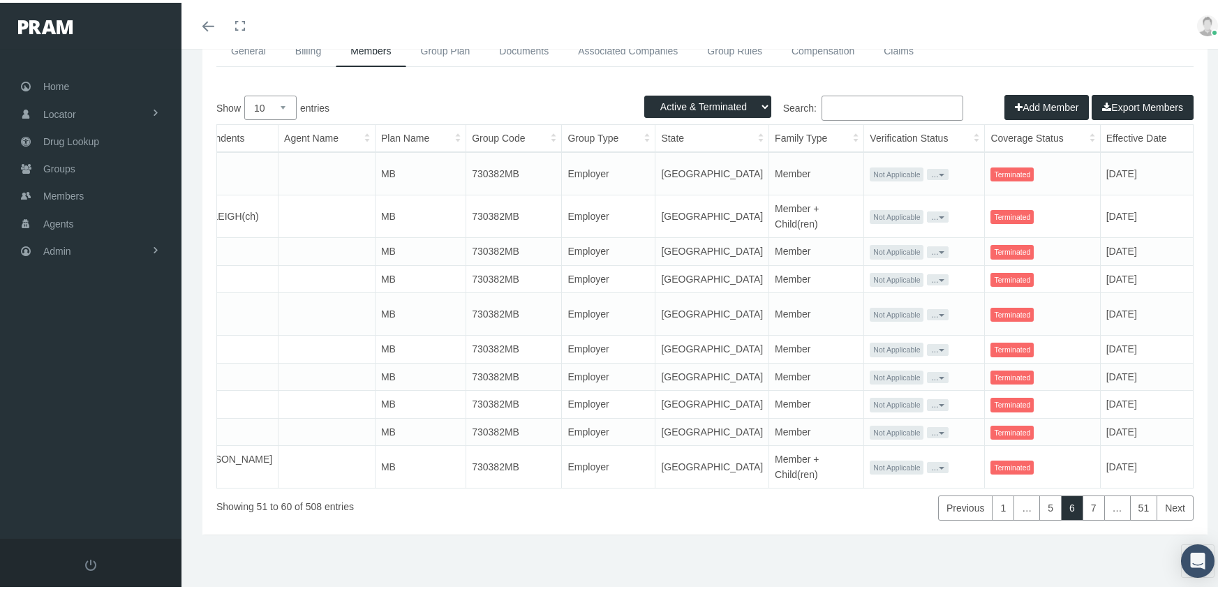
scroll to position [102, 0]
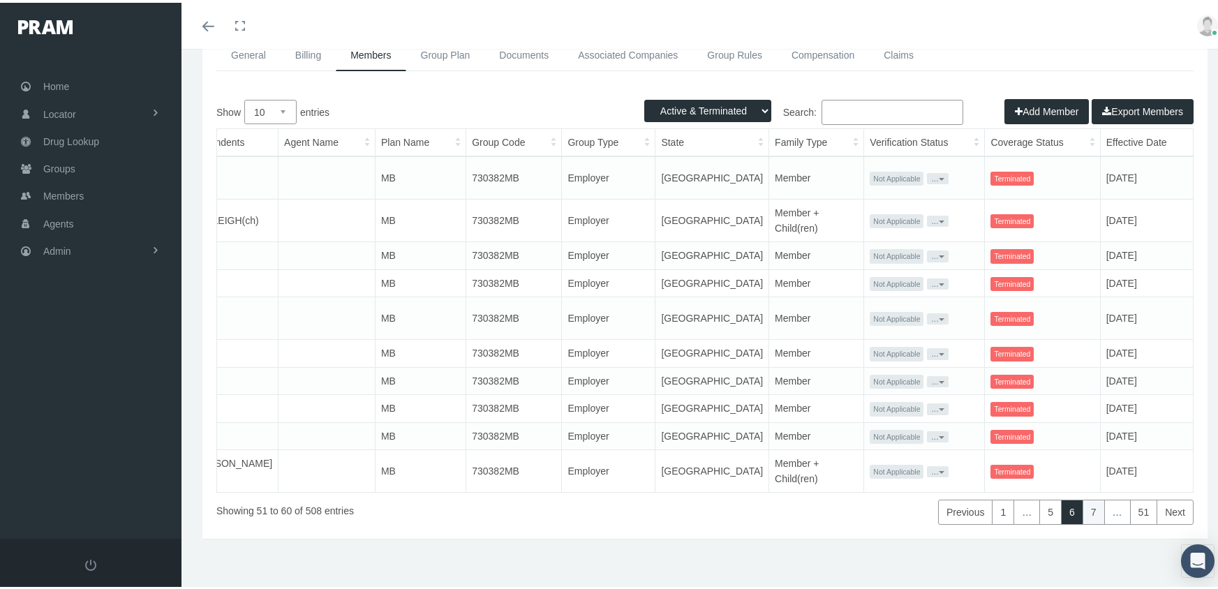
click at [1091, 506] on link "7" at bounding box center [1094, 509] width 22 height 25
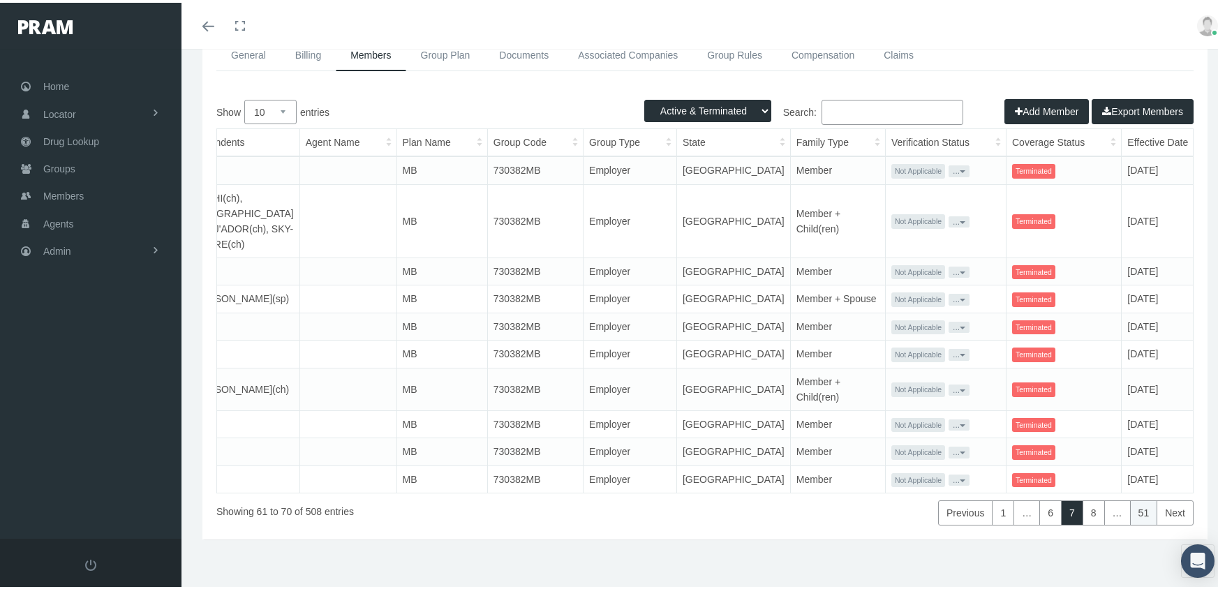
click at [1135, 523] on link "51" at bounding box center [1144, 510] width 28 height 25
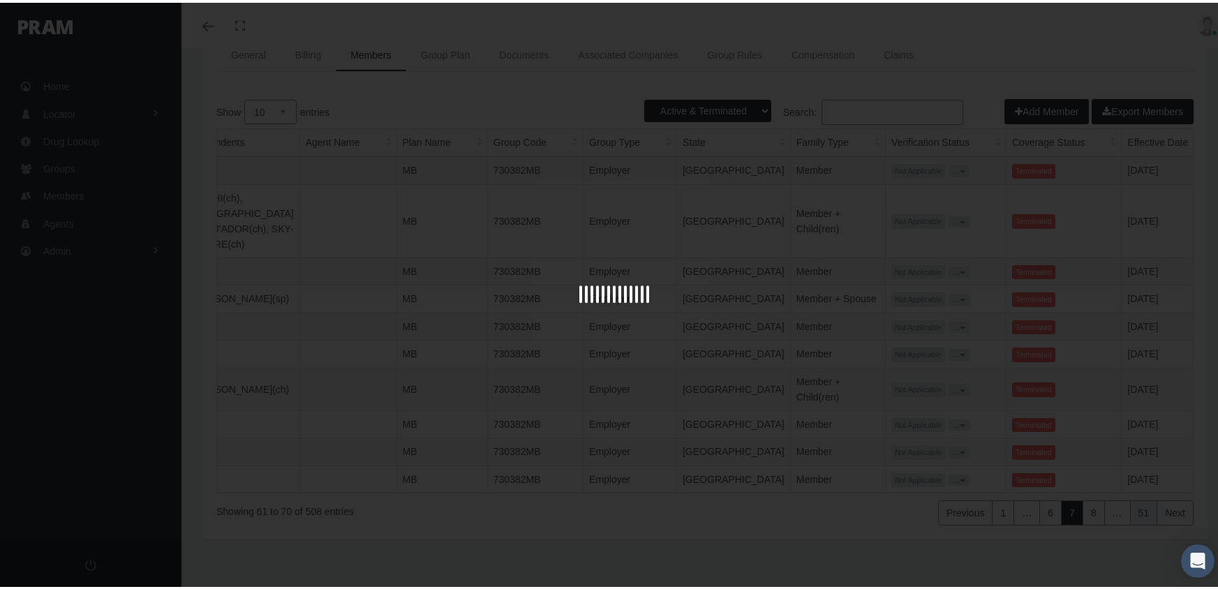
scroll to position [63, 0]
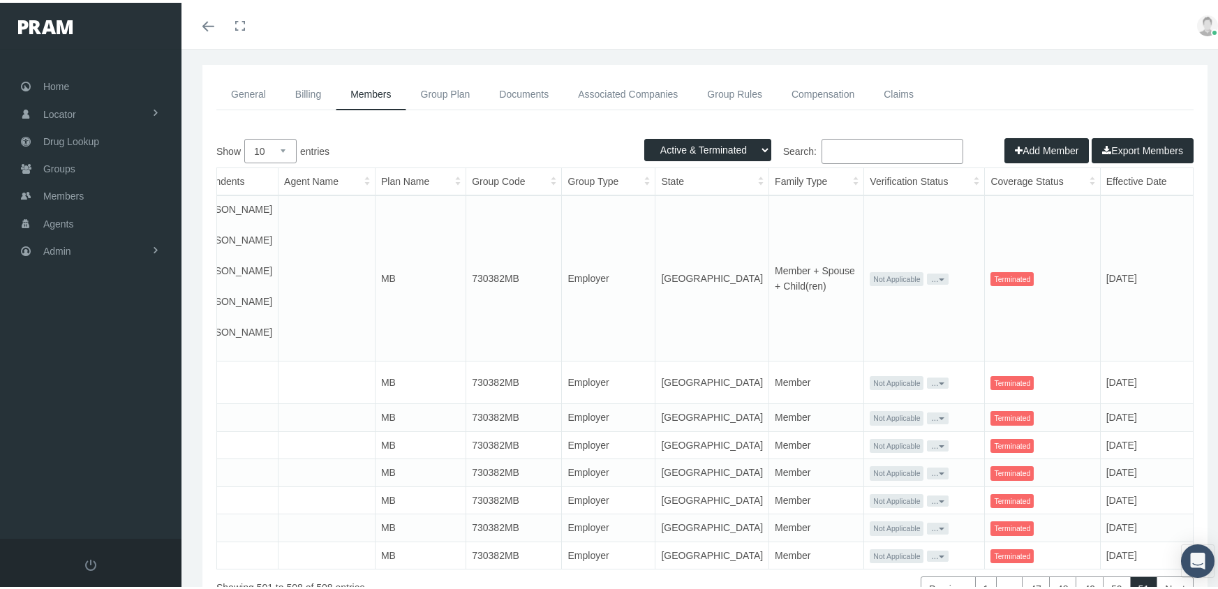
click at [239, 92] on link "General" at bounding box center [248, 91] width 64 height 31
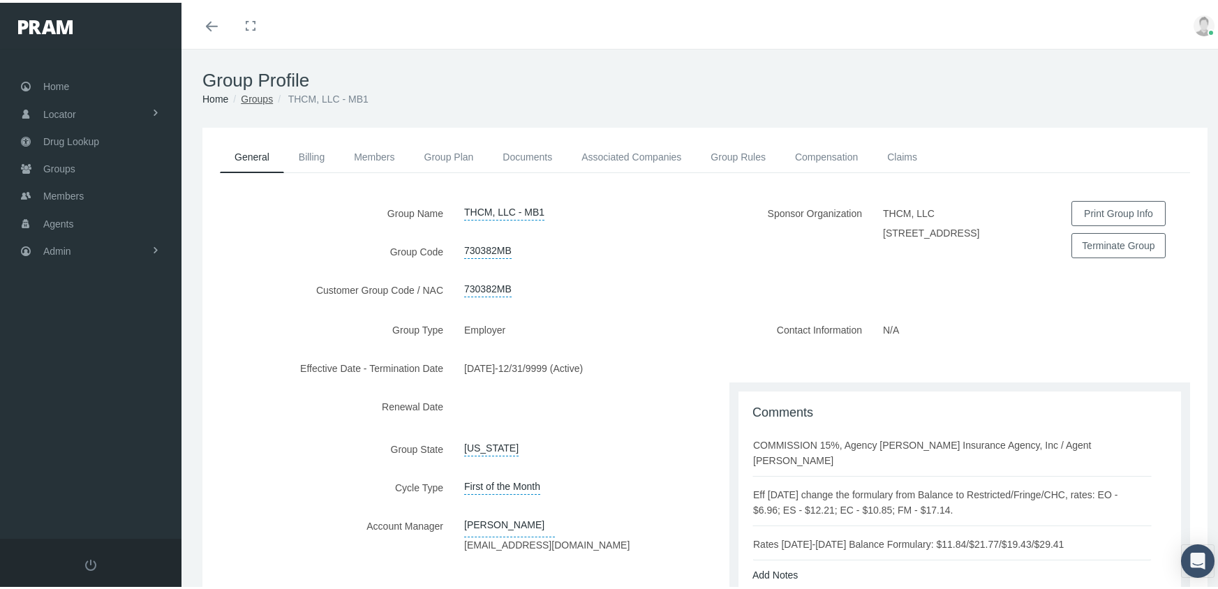
click at [263, 94] on link "Groups" at bounding box center [257, 96] width 32 height 11
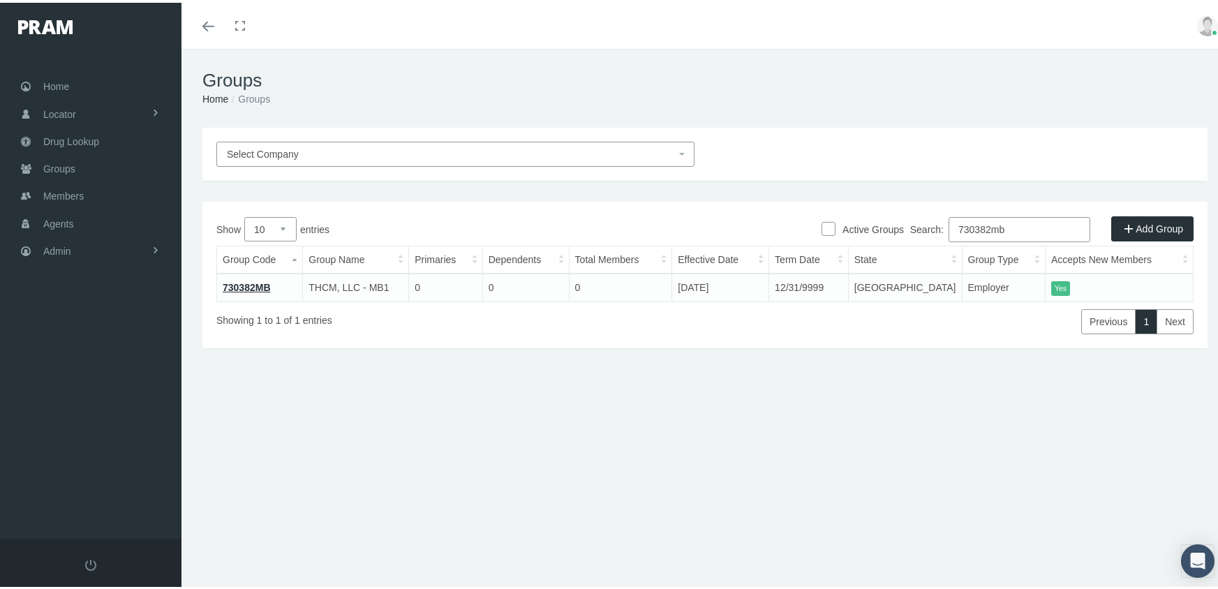
drag, startPoint x: 1019, startPoint y: 224, endPoint x: 870, endPoint y: 237, distance: 149.2
click at [870, 237] on div "Search: 730382mb" at bounding box center [949, 228] width 489 height 29
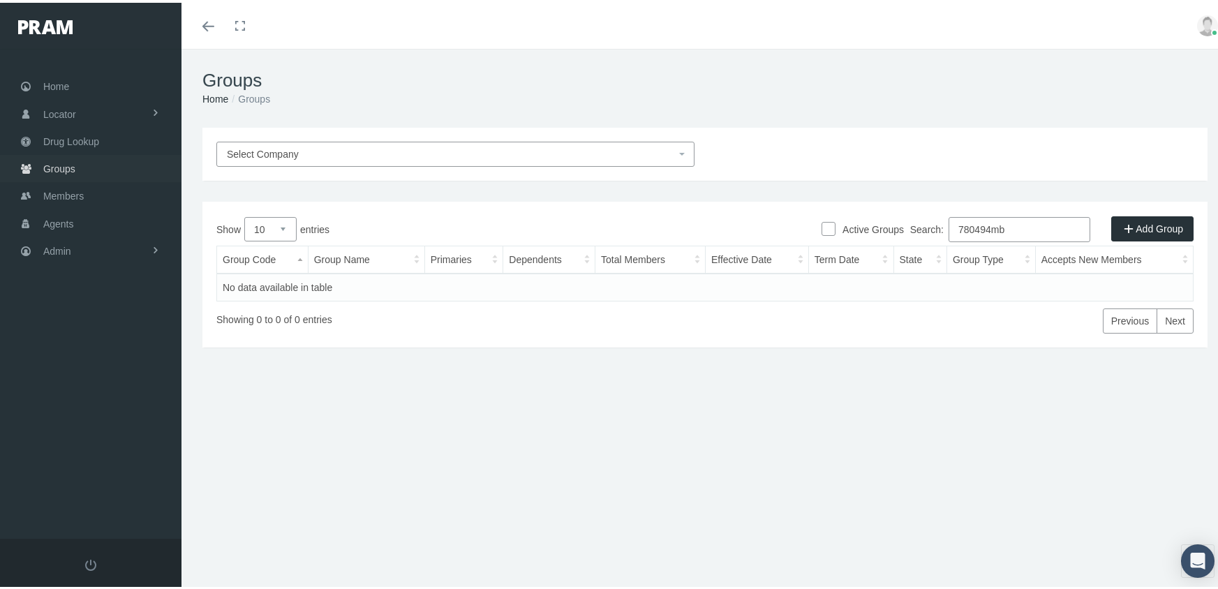
type input "780494mb"
click at [67, 156] on span "Groups" at bounding box center [59, 166] width 32 height 27
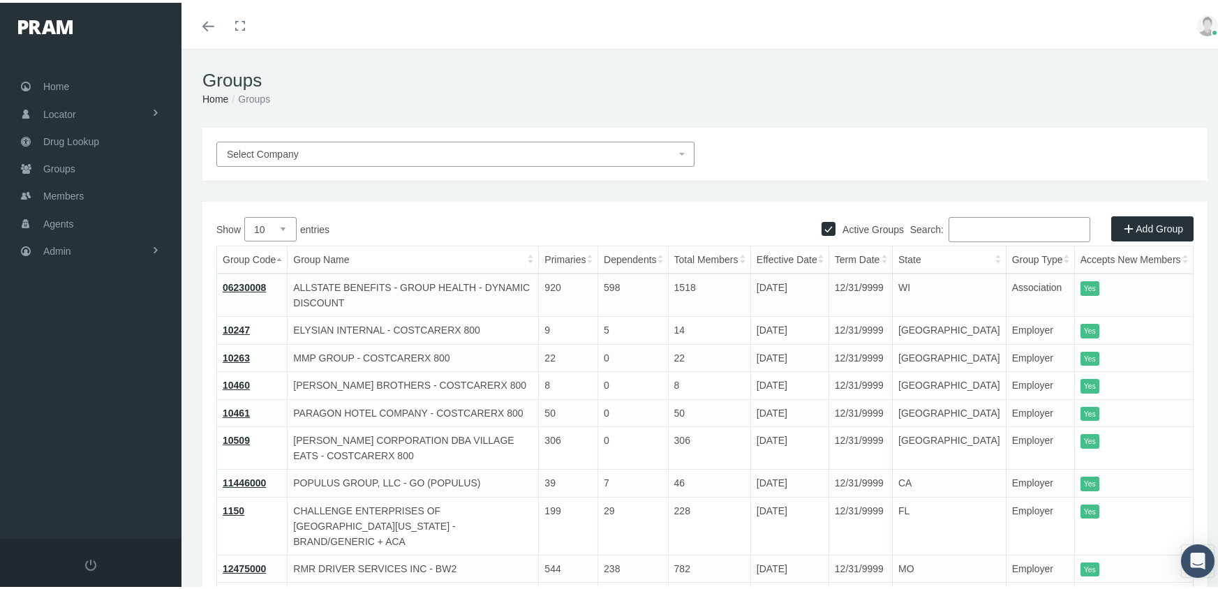
click at [822, 225] on input "Active Groups" at bounding box center [829, 225] width 14 height 14
checkbox input "false"
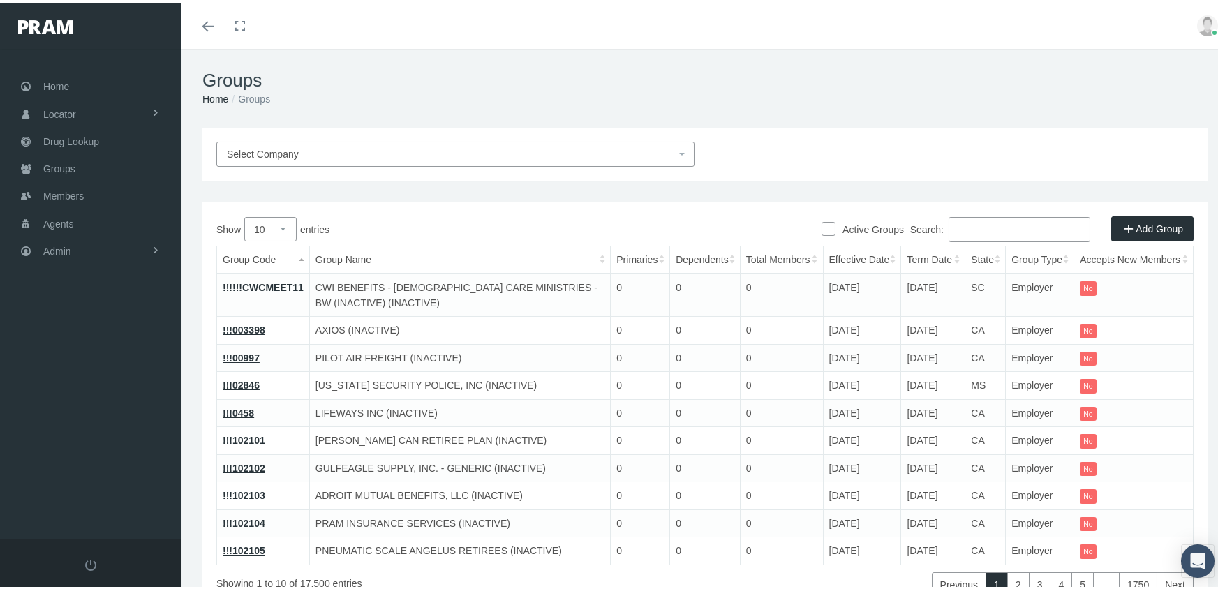
click at [1005, 229] on input "Search:" at bounding box center [1020, 226] width 142 height 25
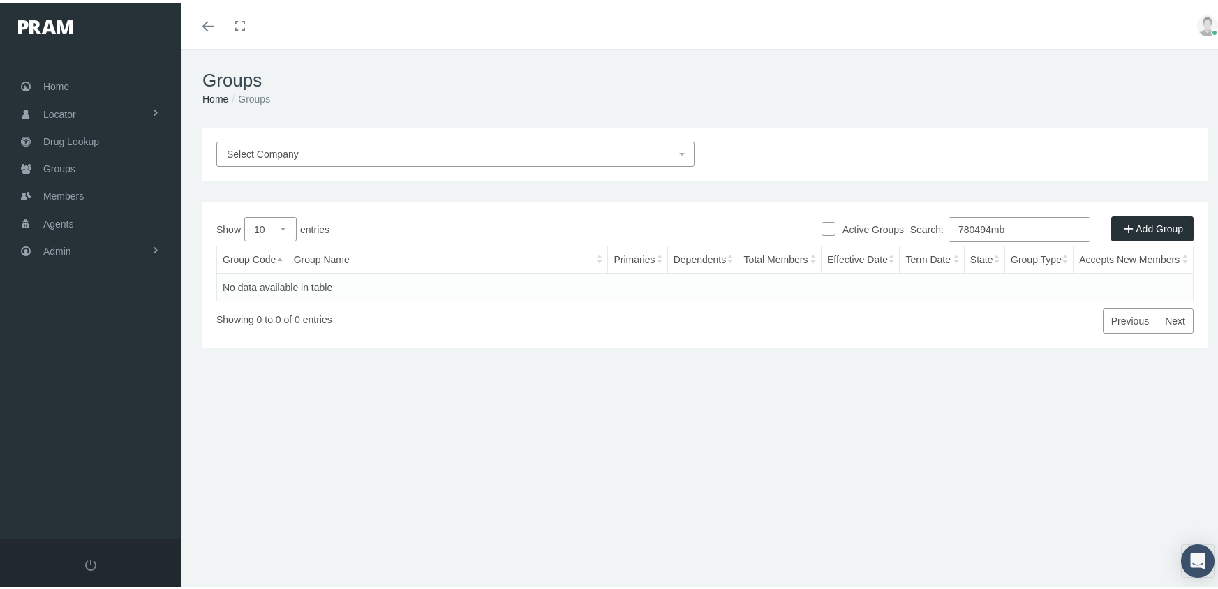
drag, startPoint x: 1027, startPoint y: 223, endPoint x: 926, endPoint y: 219, distance: 101.3
click at [926, 219] on label "Search: 780494mb" at bounding box center [1000, 226] width 180 height 25
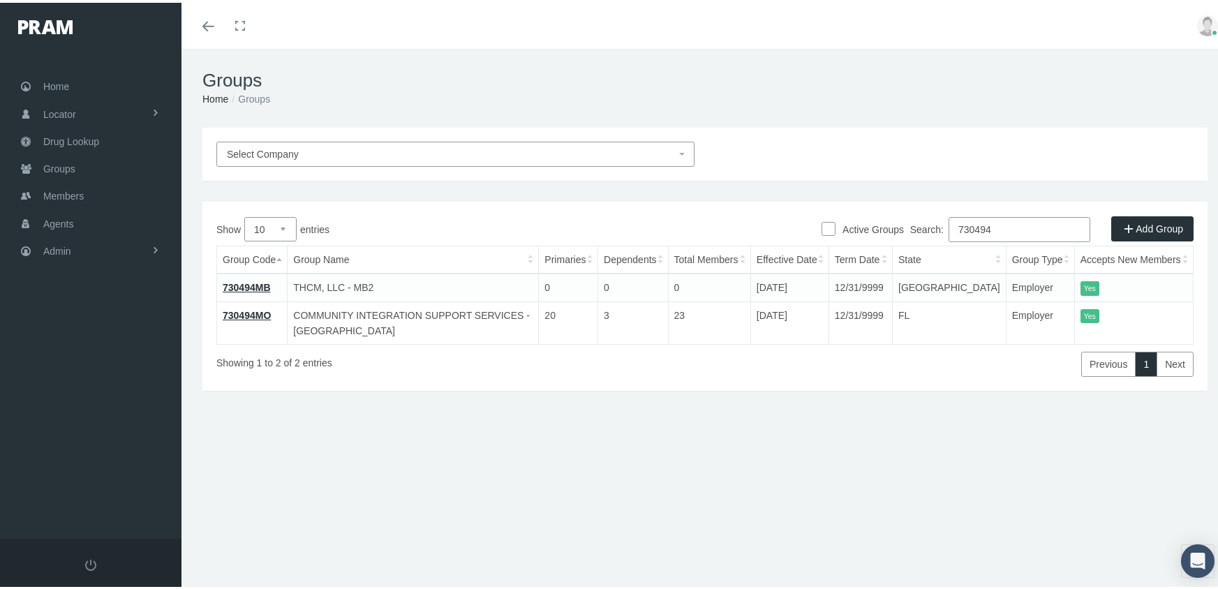
type input "730494"
click at [263, 283] on link "730494MB" at bounding box center [247, 284] width 48 height 11
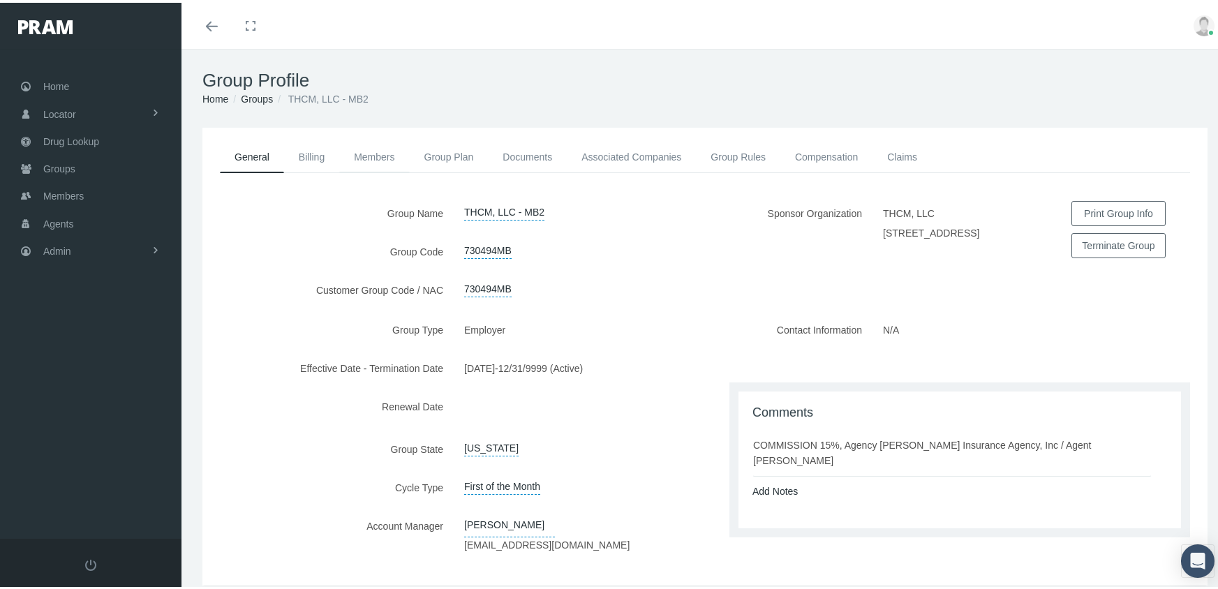
click at [384, 155] on link "Members" at bounding box center [374, 154] width 70 height 31
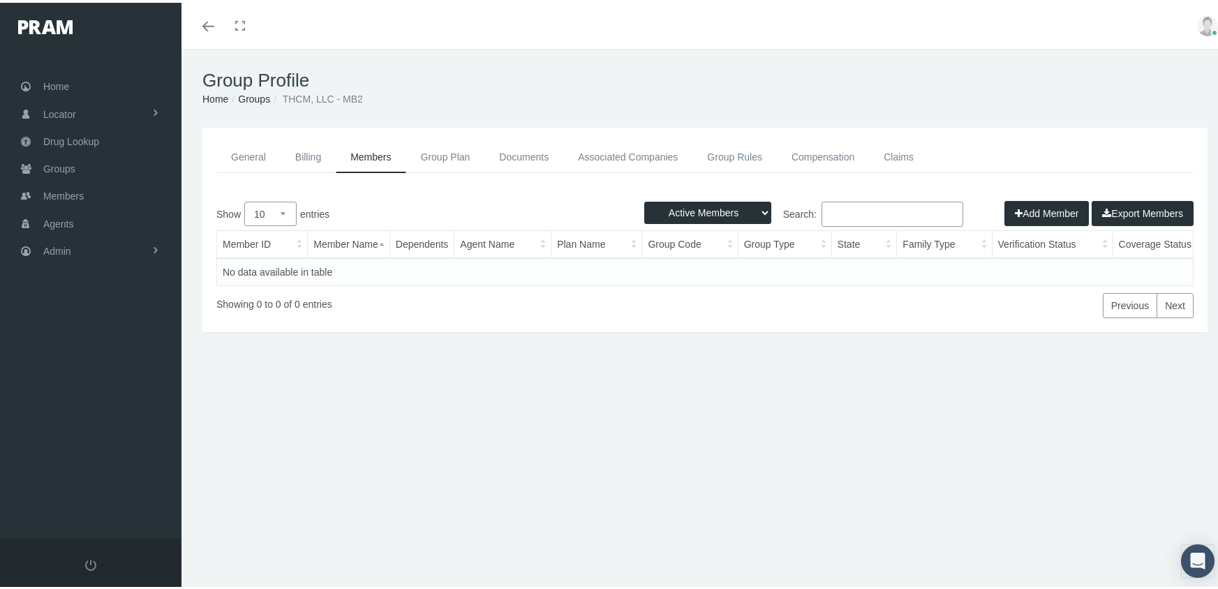
click at [687, 211] on select "Active Members Terminated Members Active & Terminated" at bounding box center [707, 210] width 127 height 22
select select "3"
click at [644, 199] on select "Active Members Terminated Members Active & Terminated" at bounding box center [707, 210] width 127 height 22
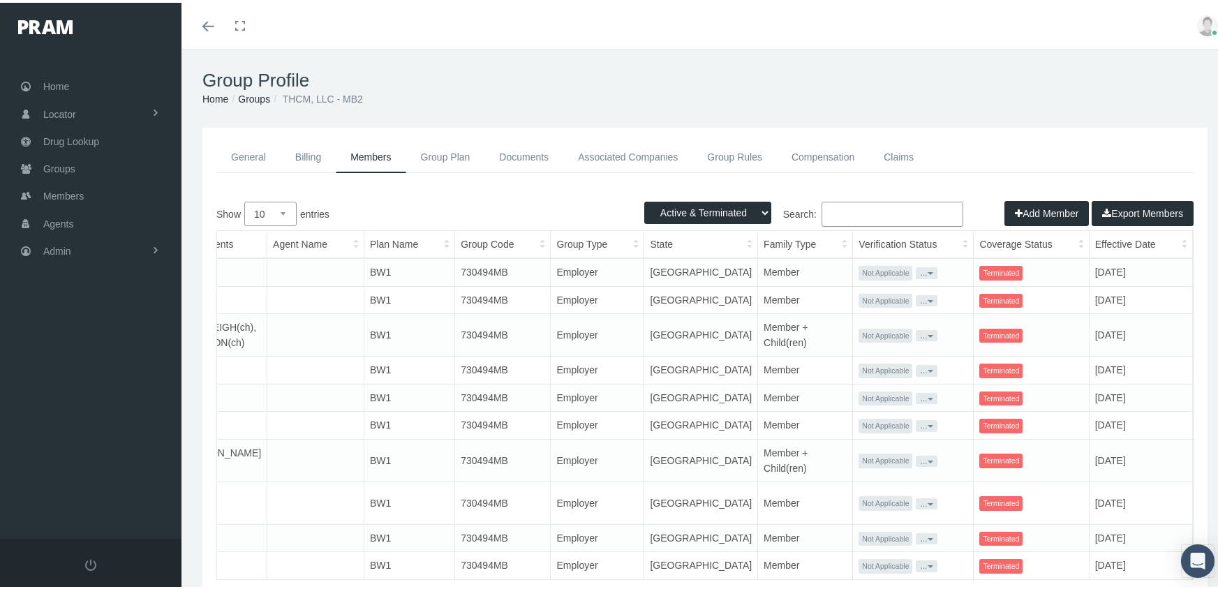
click at [1192, 242] on th "Term Date" at bounding box center [1235, 241] width 87 height 27
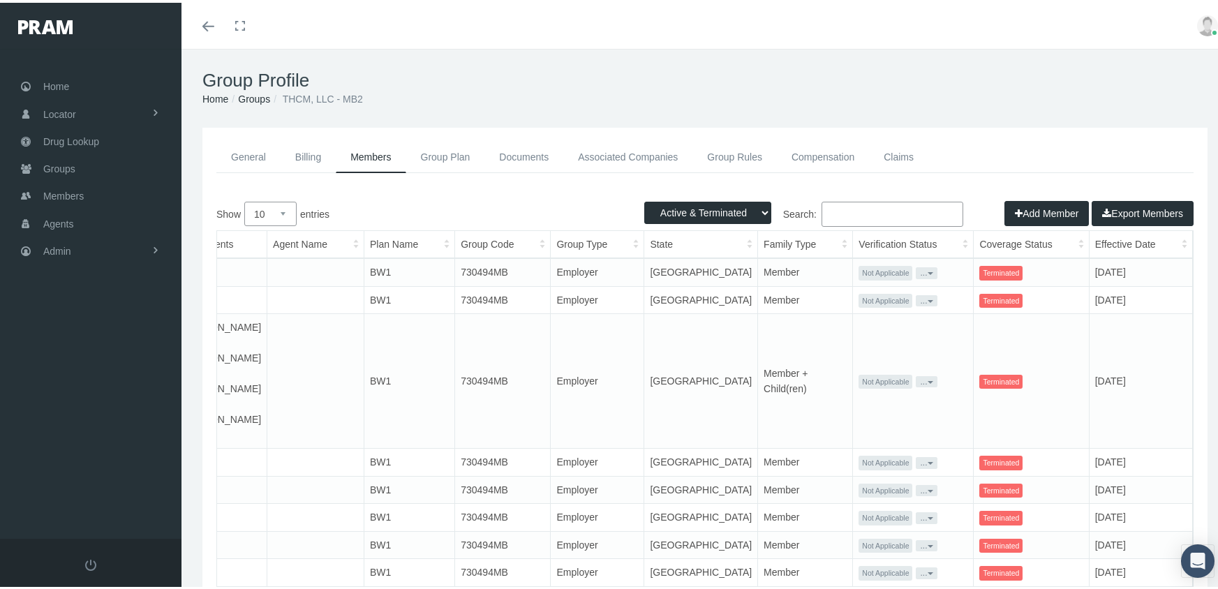
scroll to position [0, 239]
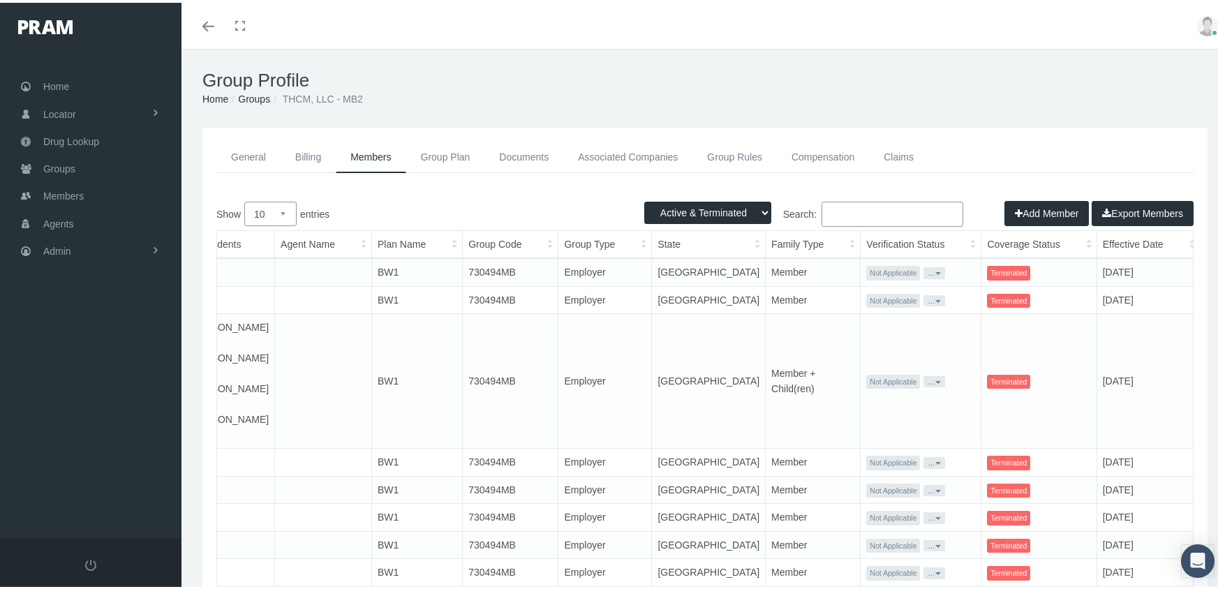
click at [1200, 236] on th "Term Date" at bounding box center [1231, 241] width 62 height 27
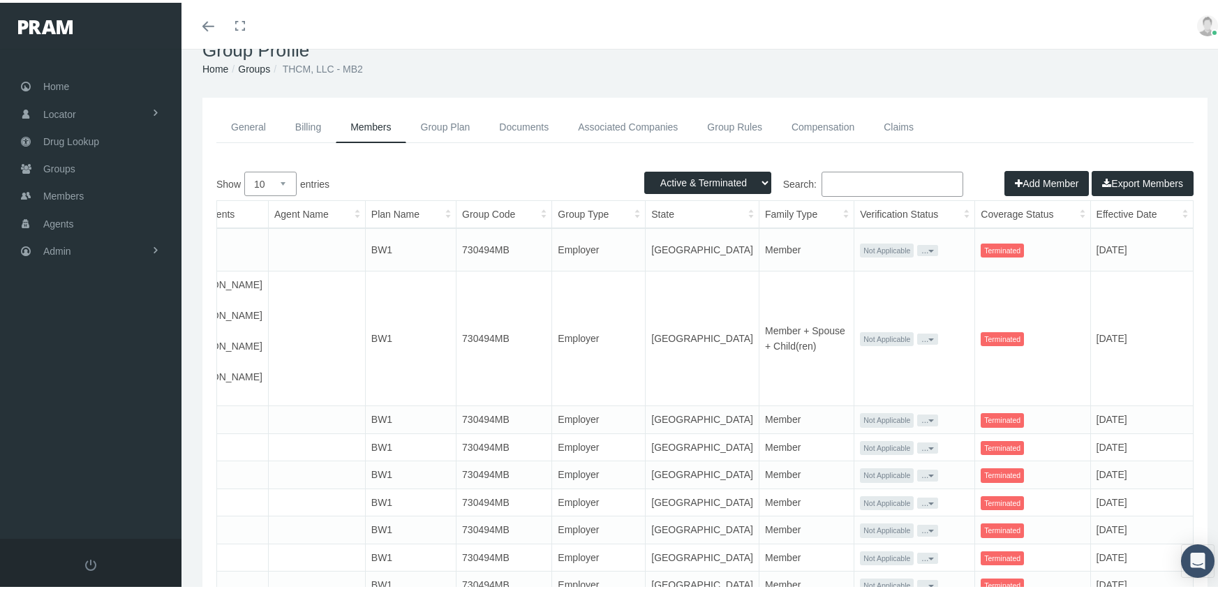
scroll to position [0, 0]
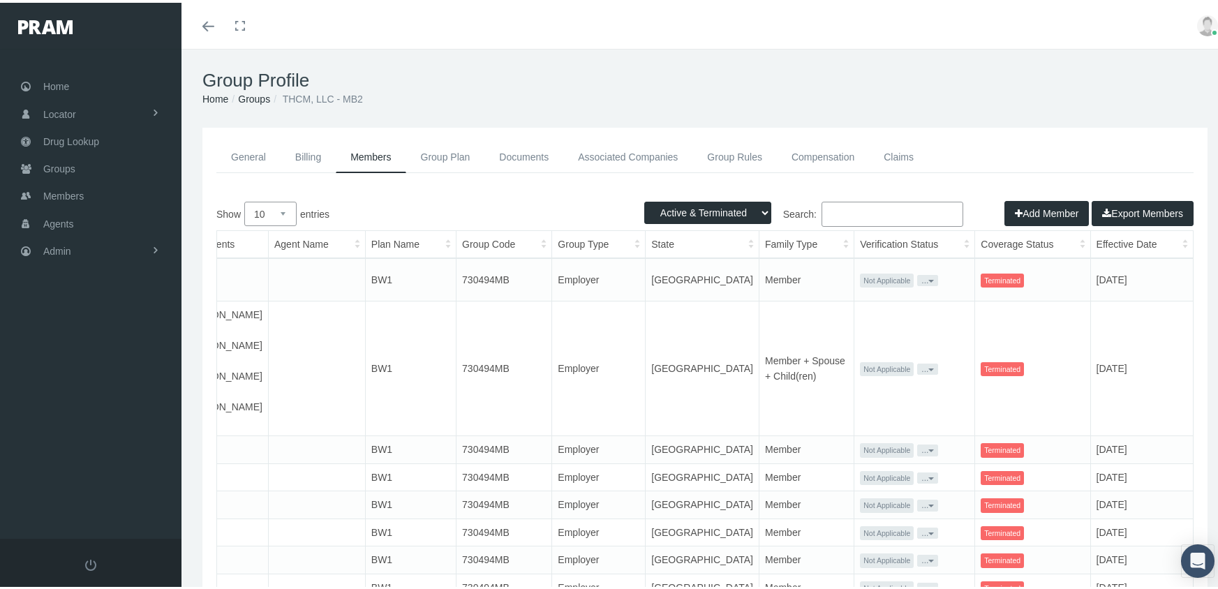
click at [251, 92] on link "Groups" at bounding box center [254, 96] width 32 height 11
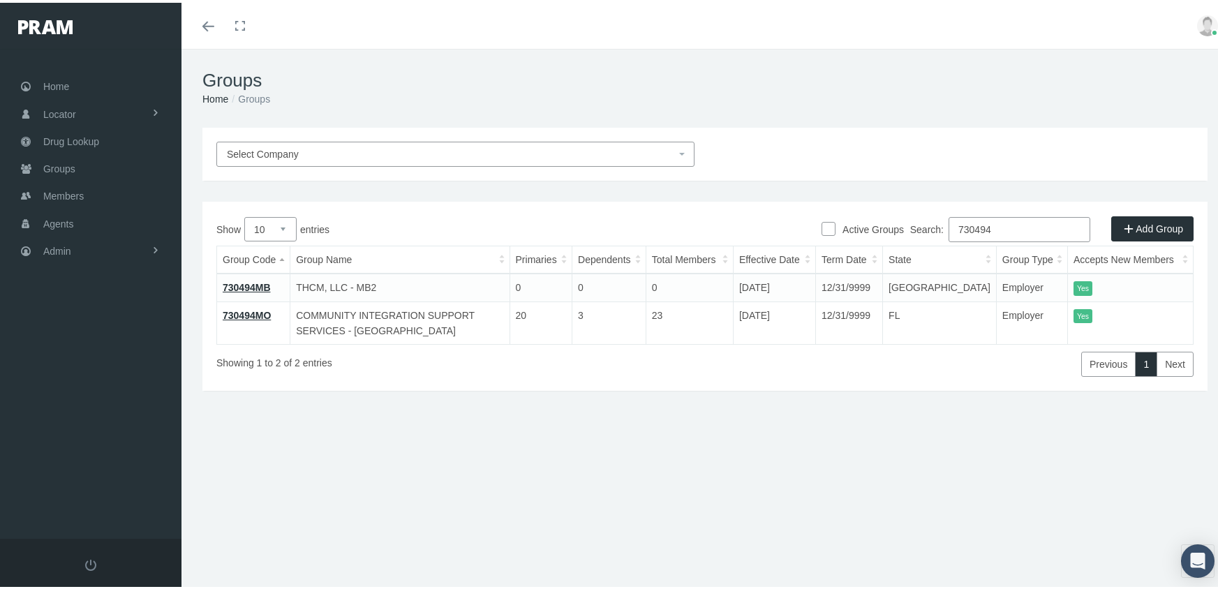
drag, startPoint x: 1016, startPoint y: 222, endPoint x: 901, endPoint y: 227, distance: 115.3
click at [901, 227] on div "Search: 730494" at bounding box center [949, 228] width 489 height 29
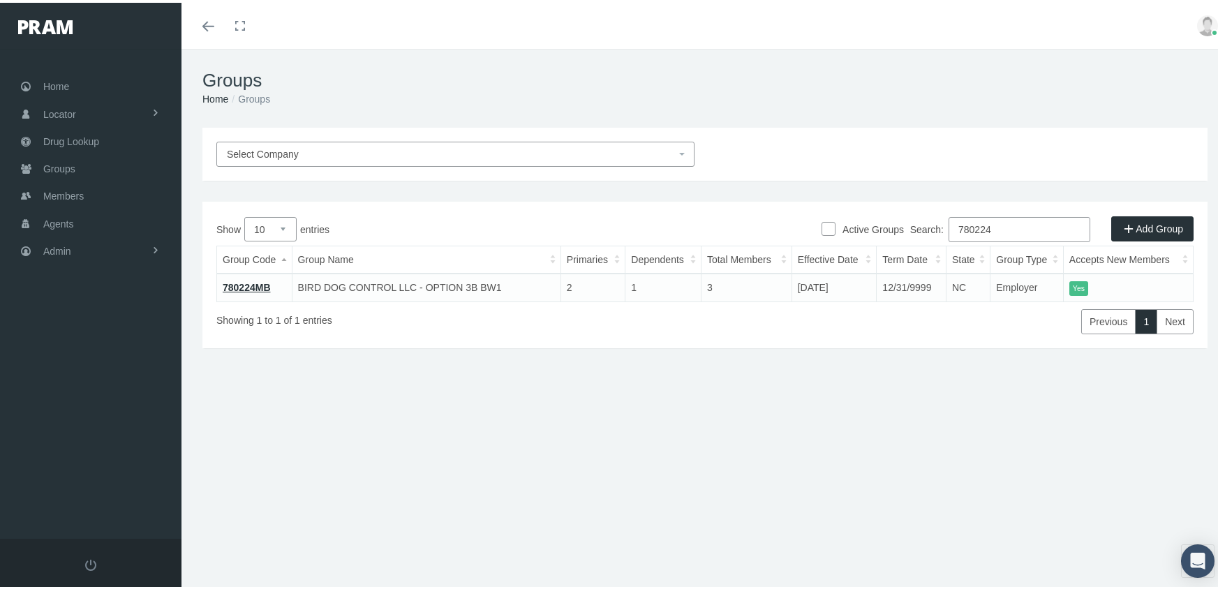
type input "780224"
click at [249, 283] on link "780224MB" at bounding box center [247, 284] width 48 height 11
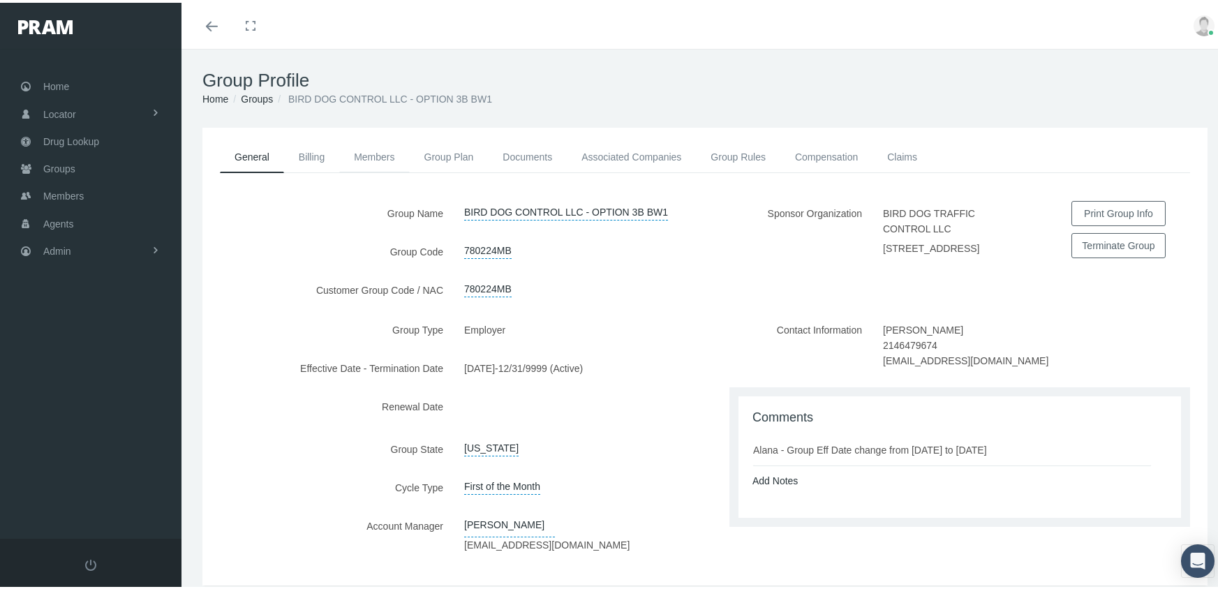
click at [376, 153] on link "Members" at bounding box center [374, 154] width 70 height 31
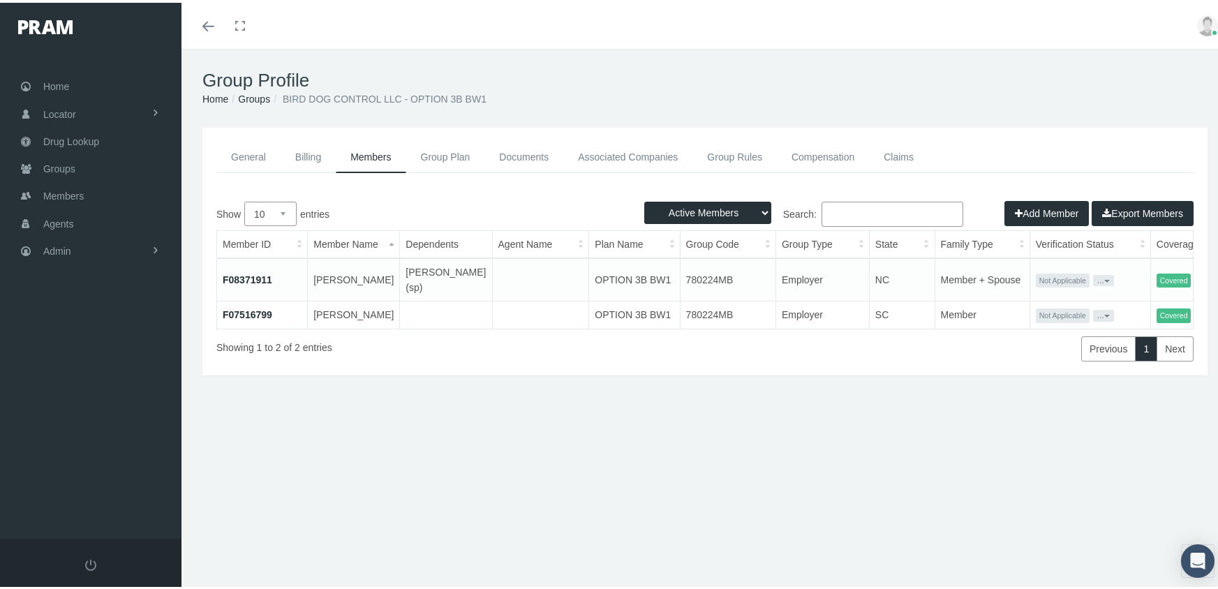
scroll to position [0, 229]
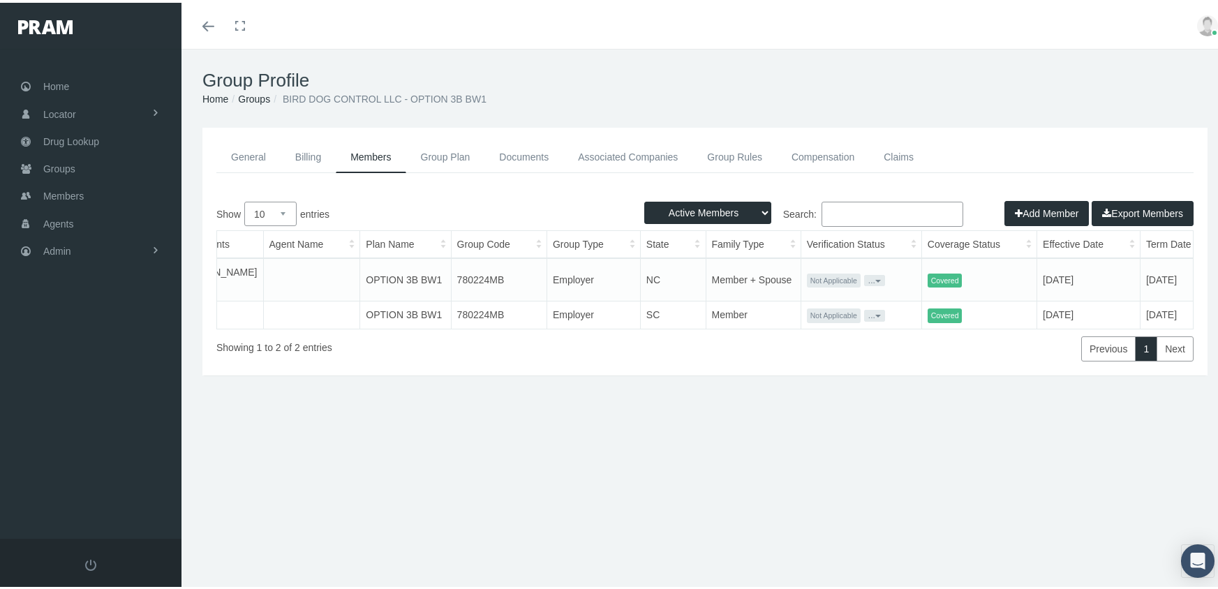
click at [253, 92] on link "Groups" at bounding box center [254, 96] width 32 height 11
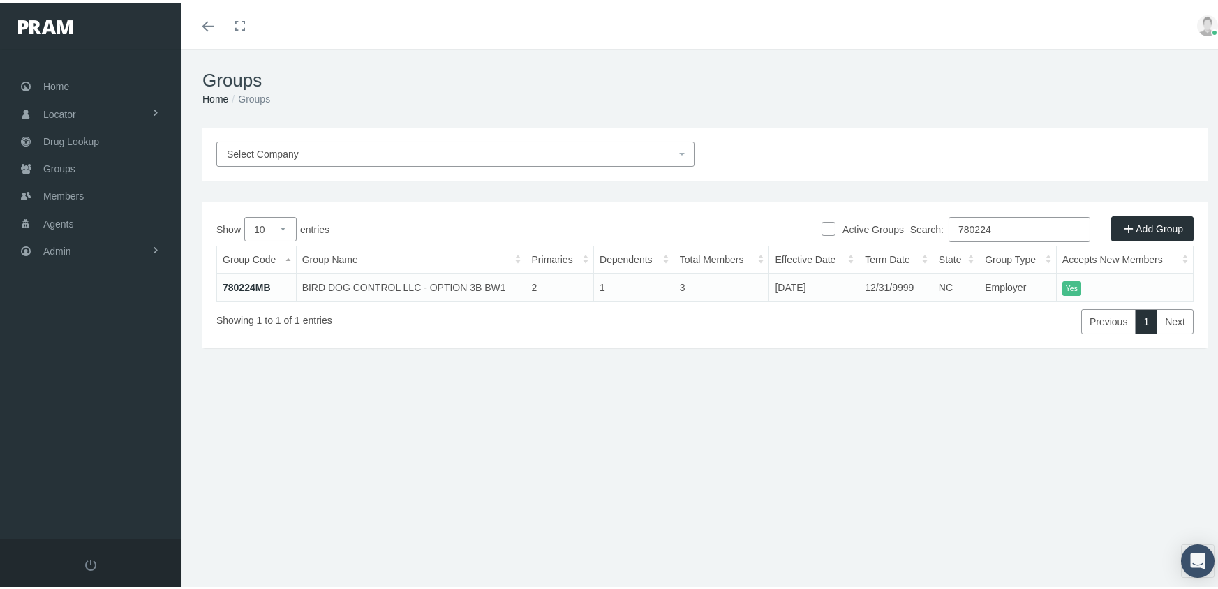
drag, startPoint x: 1019, startPoint y: 225, endPoint x: 874, endPoint y: 240, distance: 146.0
click at [874, 240] on div "Search: 780224" at bounding box center [949, 228] width 489 height 29
type input "780231"
click at [239, 286] on link "780231MB" at bounding box center [247, 284] width 48 height 11
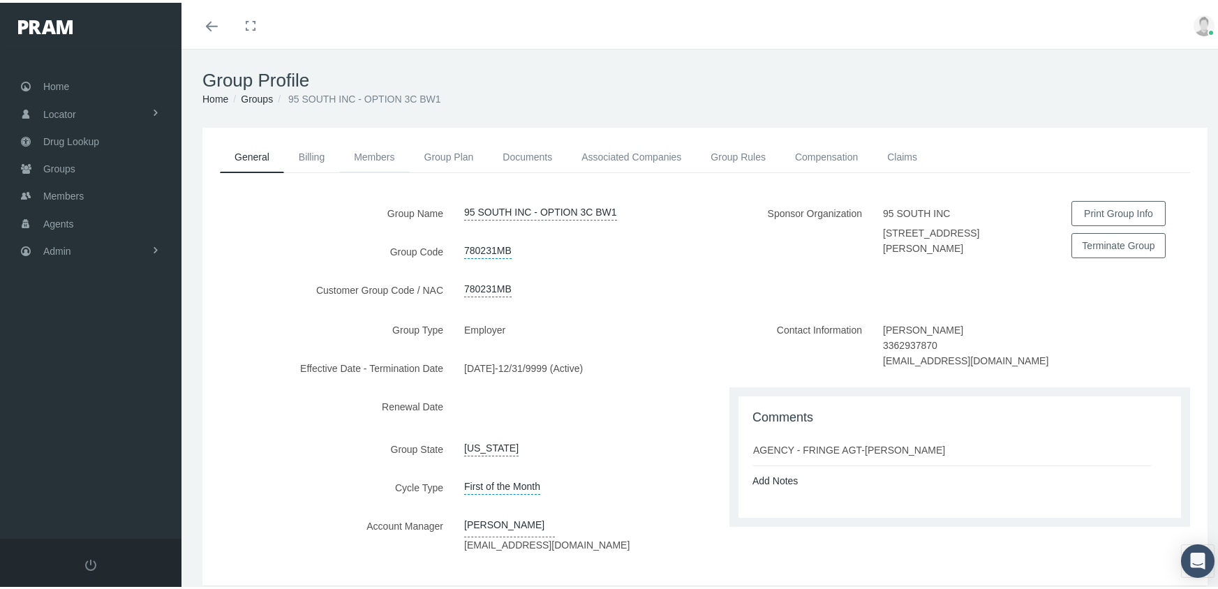
click at [373, 148] on link "Members" at bounding box center [374, 154] width 70 height 31
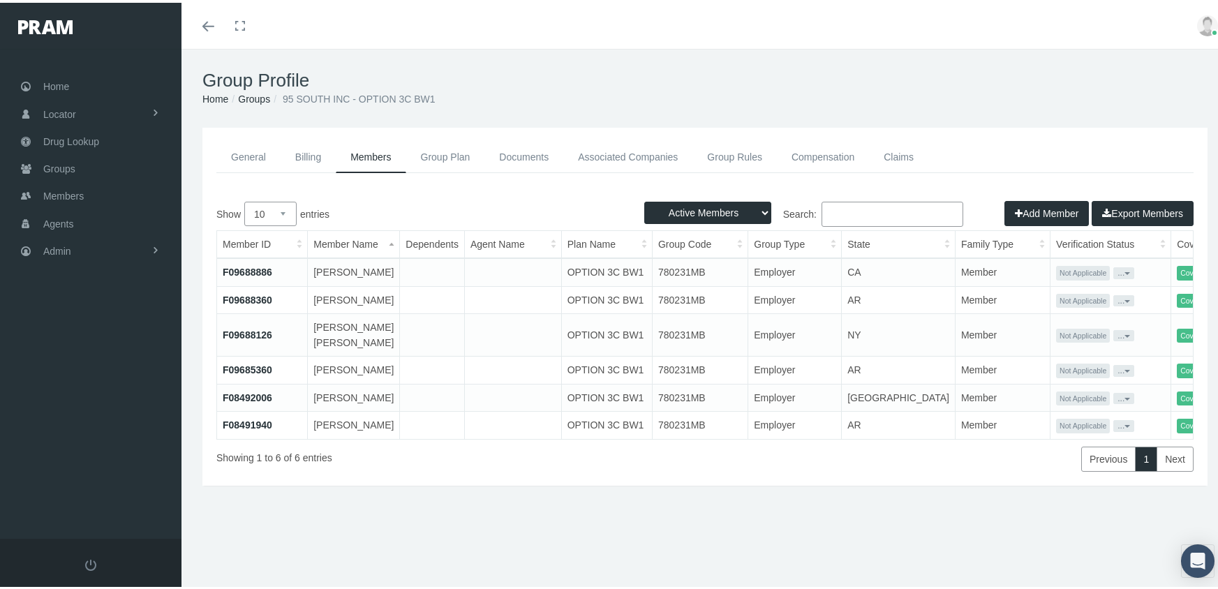
scroll to position [0, 229]
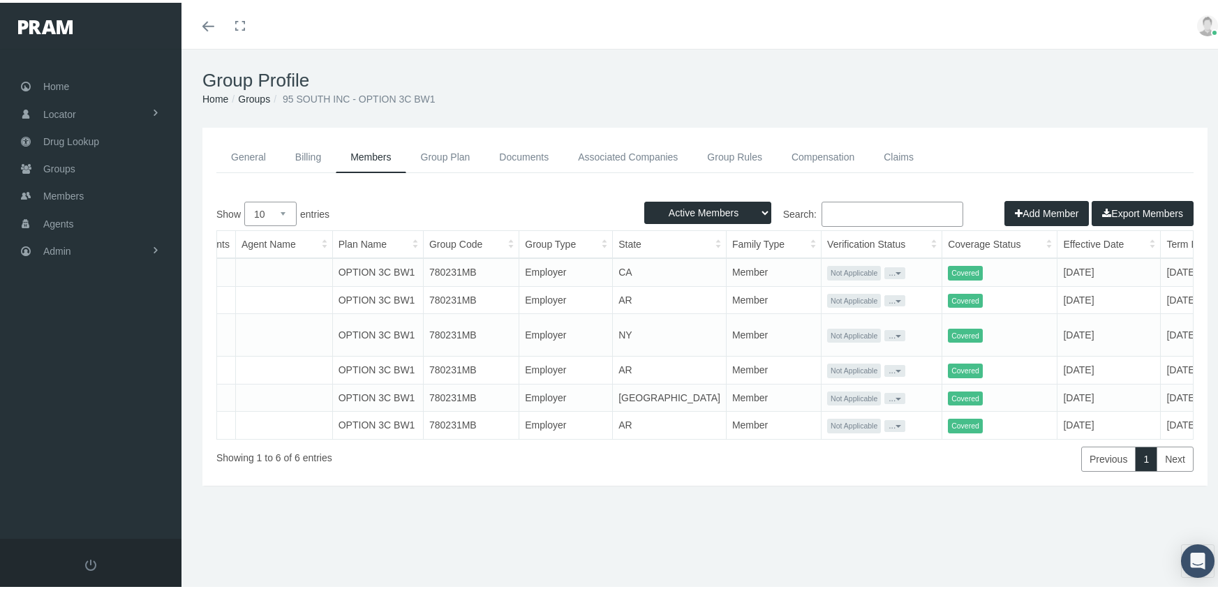
click at [256, 91] on link "Groups" at bounding box center [254, 96] width 32 height 11
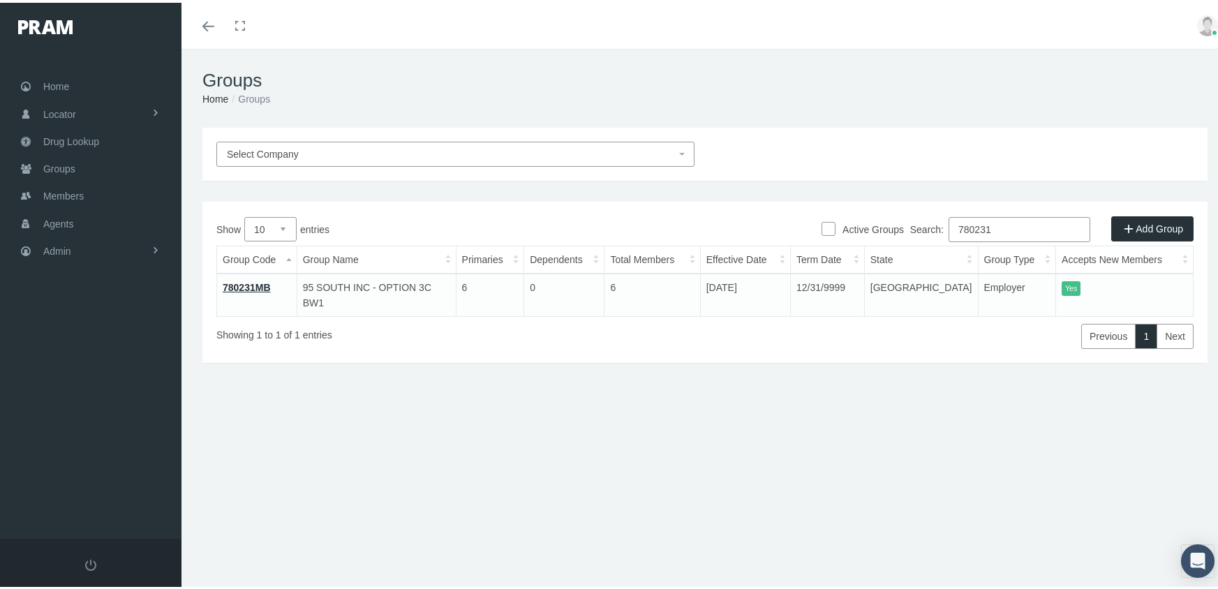
drag, startPoint x: 1003, startPoint y: 227, endPoint x: 924, endPoint y: 236, distance: 80.1
click at [924, 236] on label "Search: 780231" at bounding box center [1000, 226] width 180 height 25
type input "730289"
click at [239, 284] on link "730289MB" at bounding box center [247, 284] width 48 height 11
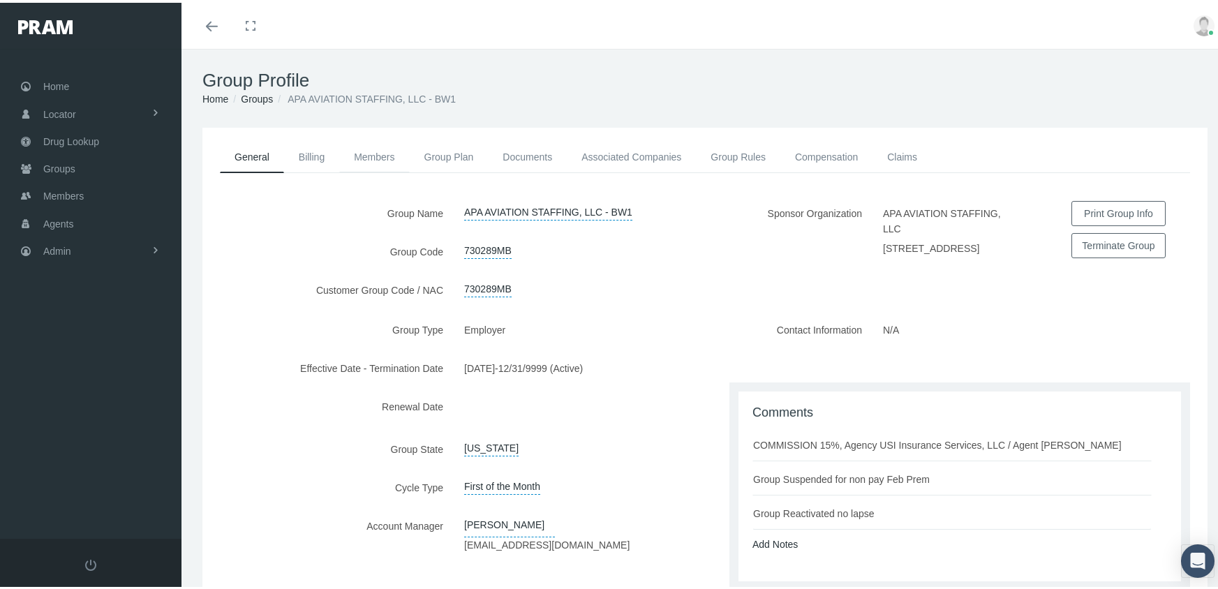
click at [373, 151] on link "Members" at bounding box center [374, 154] width 70 height 31
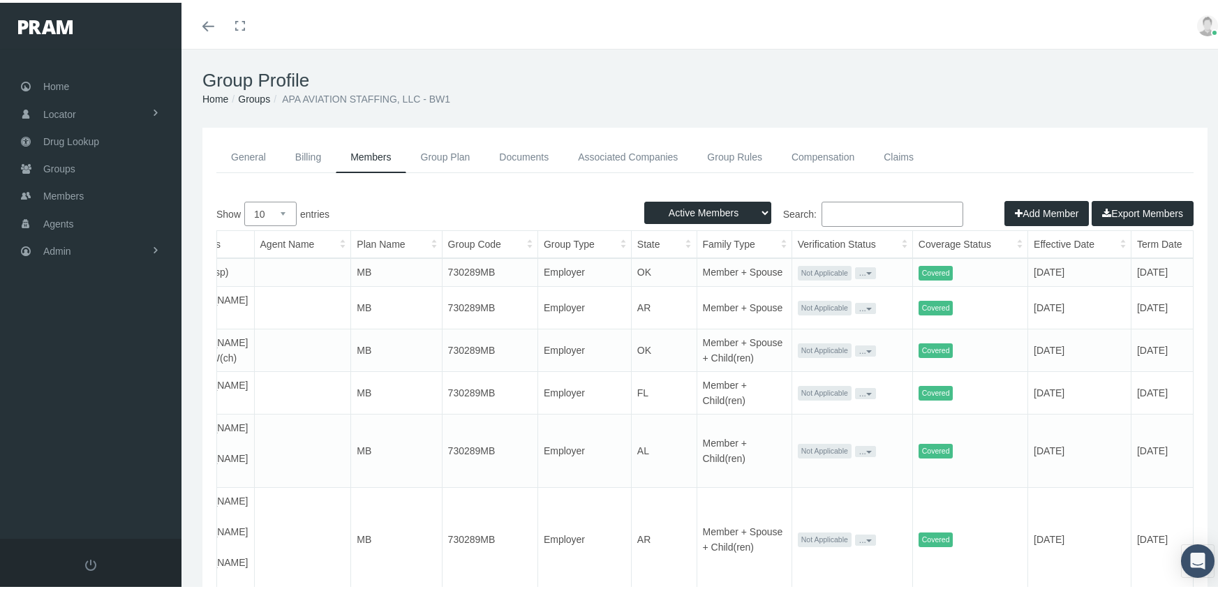
click at [259, 91] on link "Groups" at bounding box center [254, 96] width 32 height 11
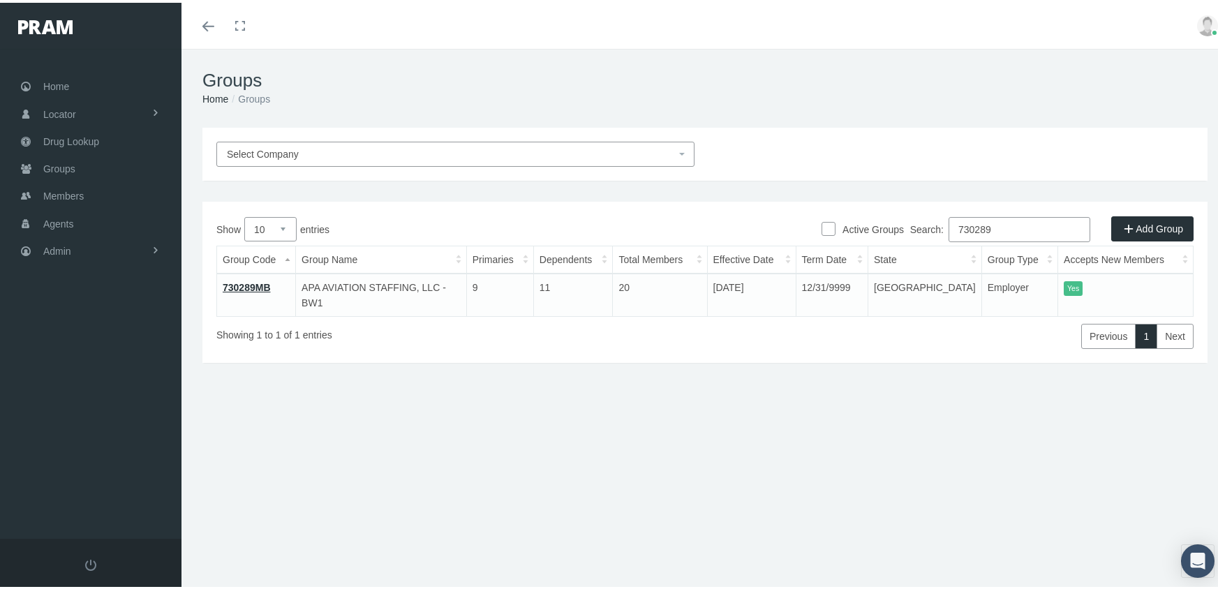
drag, startPoint x: 1005, startPoint y: 223, endPoint x: 894, endPoint y: 216, distance: 111.2
click at [894, 216] on div "Search: 730289" at bounding box center [949, 228] width 489 height 29
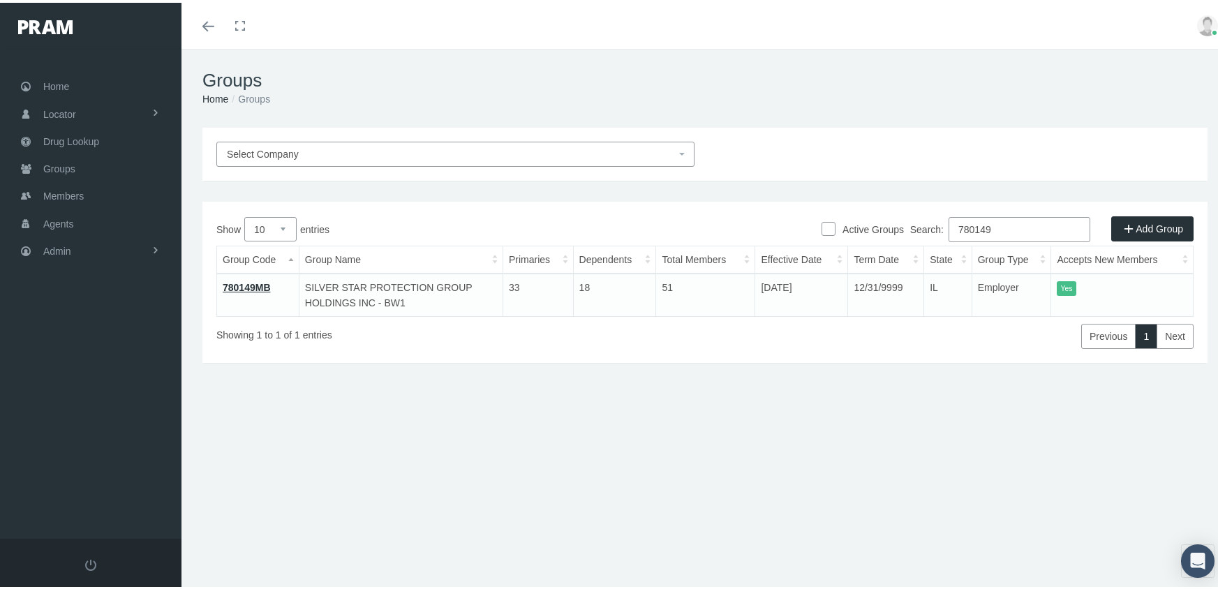
type input "780149"
click at [253, 278] on td "780149MB" at bounding box center [258, 292] width 82 height 43
click at [251, 286] on link "780149MB" at bounding box center [247, 284] width 48 height 11
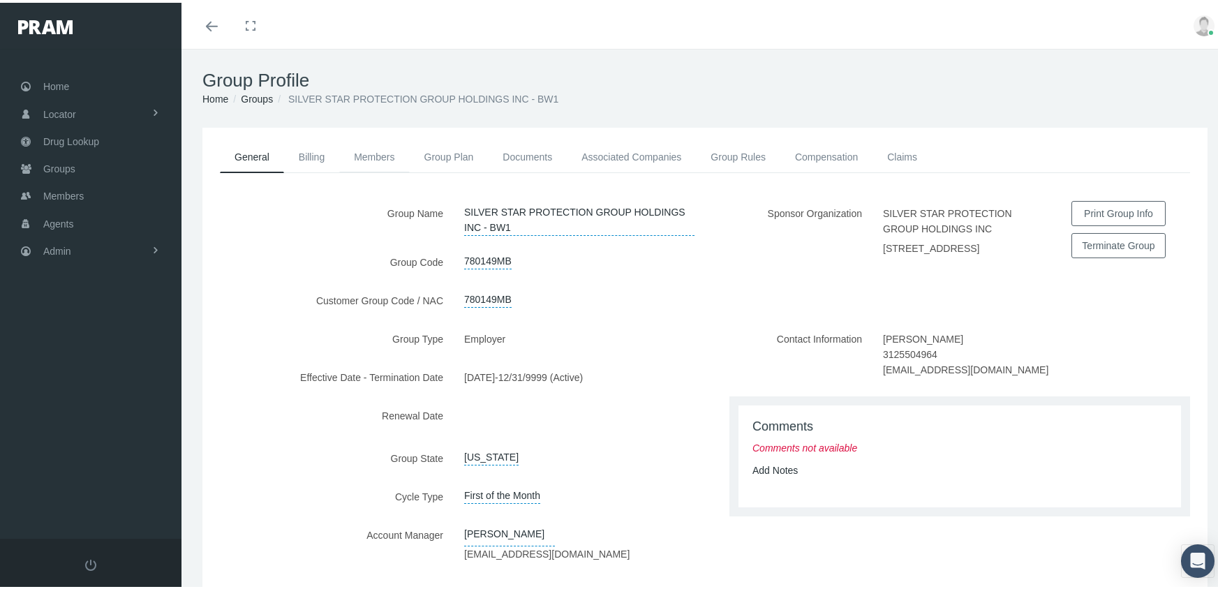
click at [371, 152] on link "Members" at bounding box center [374, 154] width 70 height 31
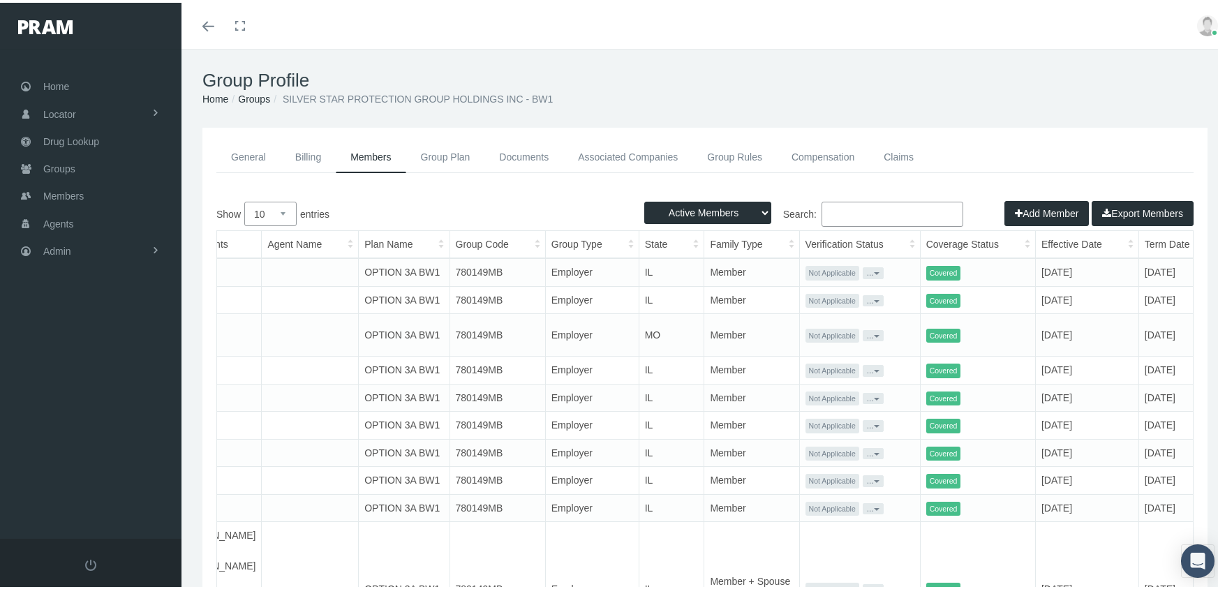
click at [246, 91] on link "Groups" at bounding box center [254, 96] width 32 height 11
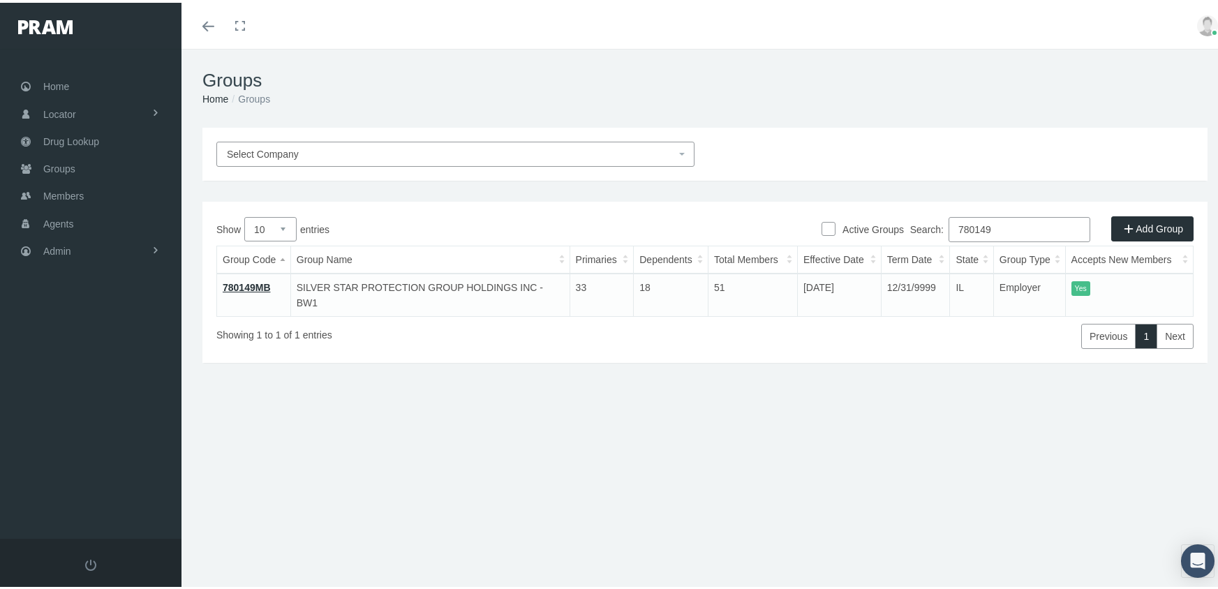
drag, startPoint x: 1002, startPoint y: 225, endPoint x: 845, endPoint y: 232, distance: 157.2
click at [845, 232] on div "Active Groups Add Group Show 10 25 50 100 entries Search: 780149 Group Code Gro…" at bounding box center [704, 279] width 1005 height 161
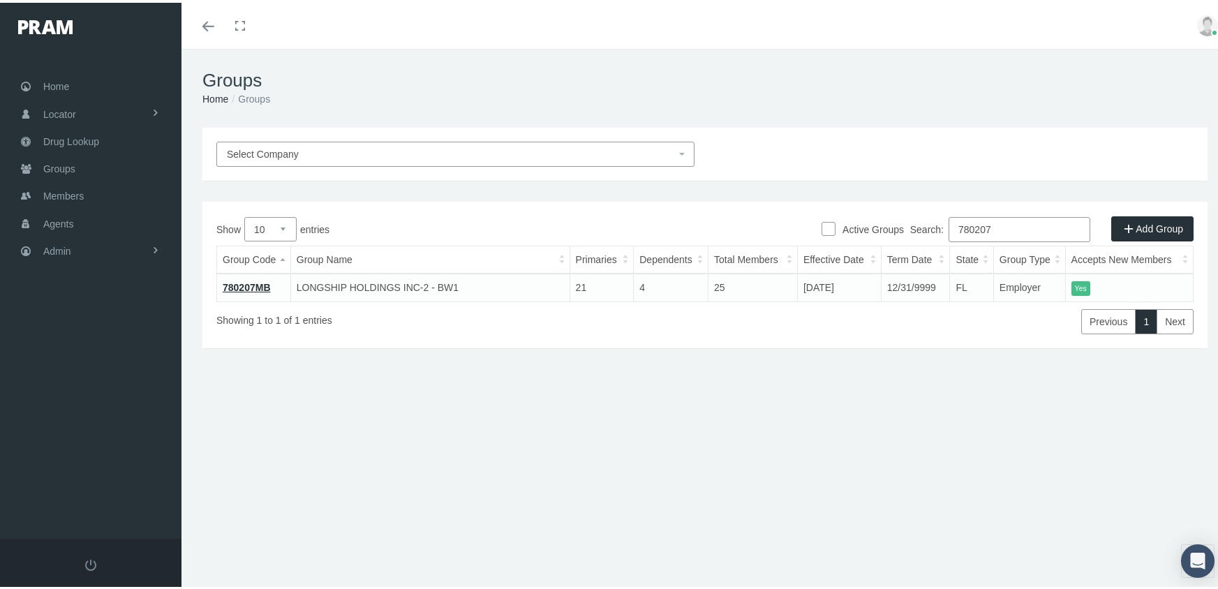
drag, startPoint x: 957, startPoint y: 225, endPoint x: 922, endPoint y: 232, distance: 35.5
click at [921, 230] on label "Search: 780207" at bounding box center [1000, 226] width 180 height 25
type input "730169"
click at [251, 283] on link "730169LM" at bounding box center [246, 284] width 47 height 11
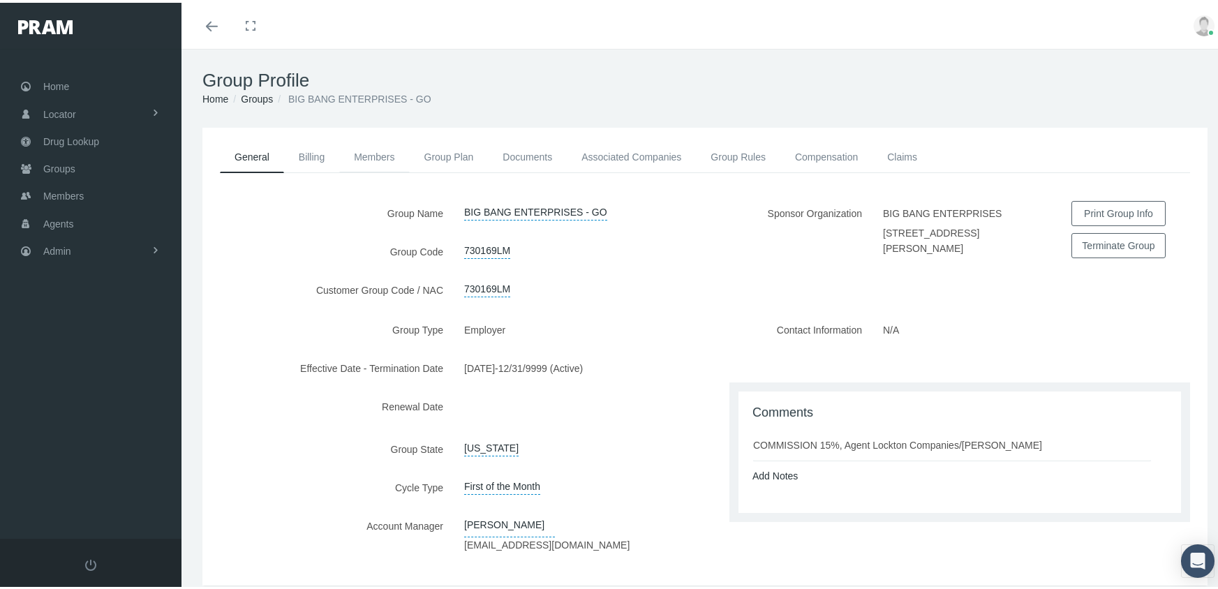
click at [368, 153] on link "Members" at bounding box center [374, 154] width 70 height 31
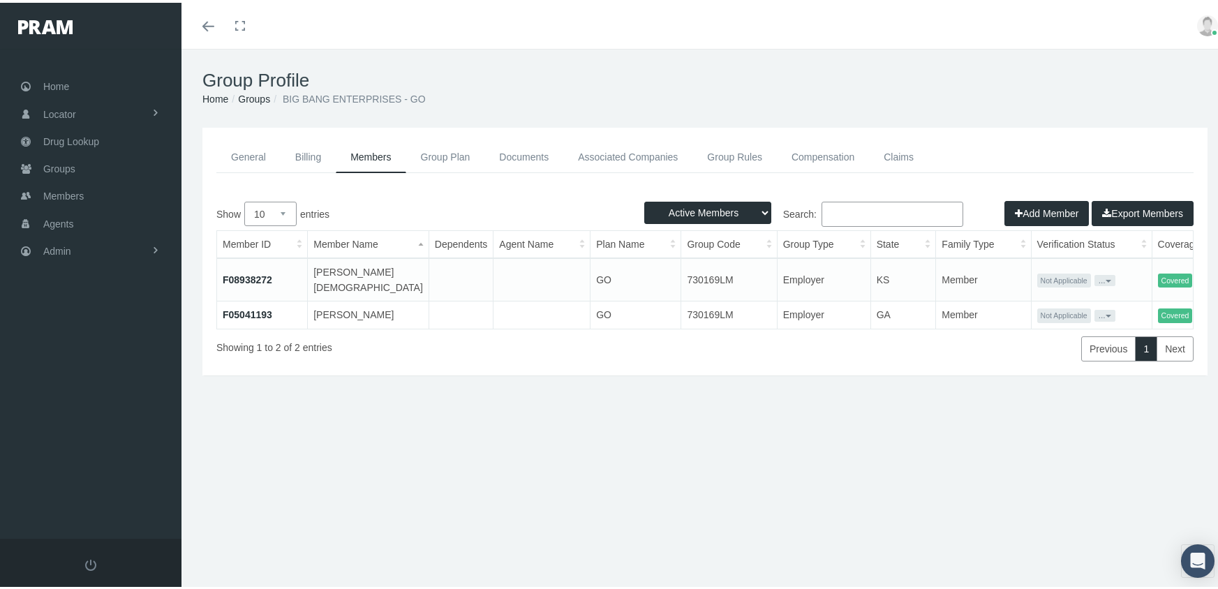
scroll to position [0, 229]
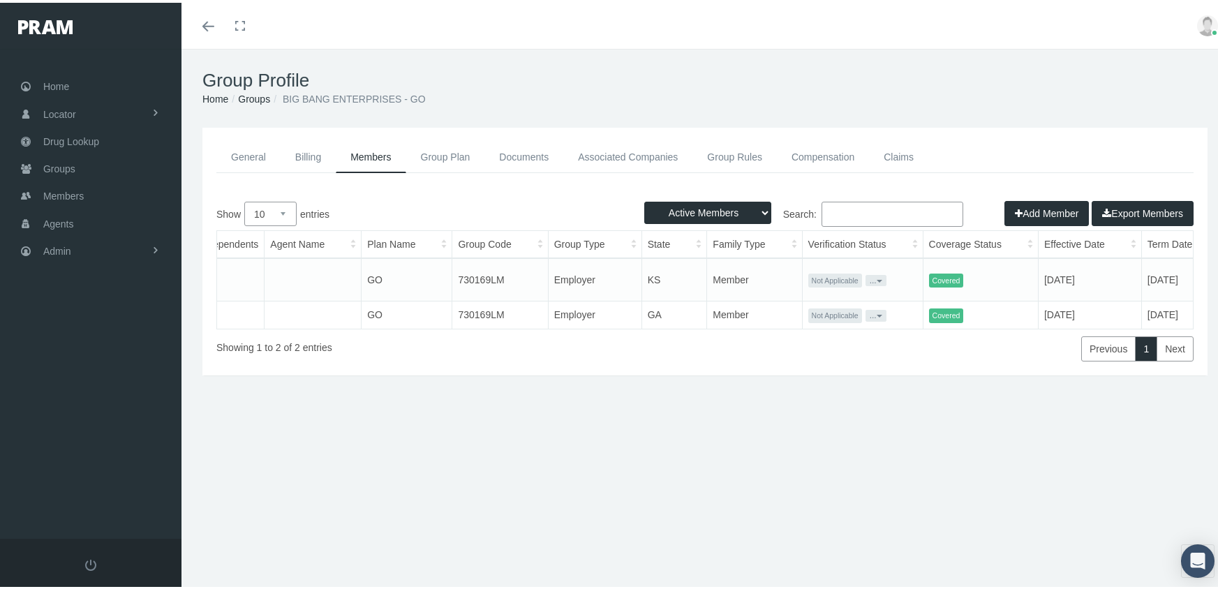
click at [257, 96] on link "Groups" at bounding box center [254, 96] width 32 height 11
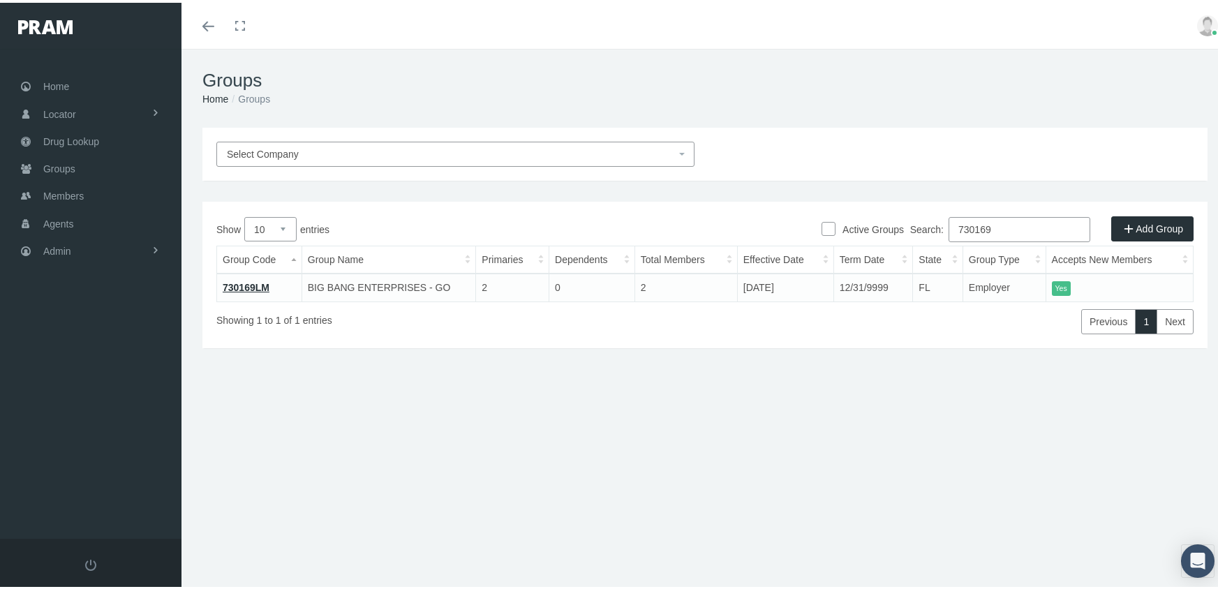
drag, startPoint x: 1005, startPoint y: 229, endPoint x: 919, endPoint y: 221, distance: 86.9
click at [919, 221] on label "Search: 730169" at bounding box center [1000, 226] width 180 height 25
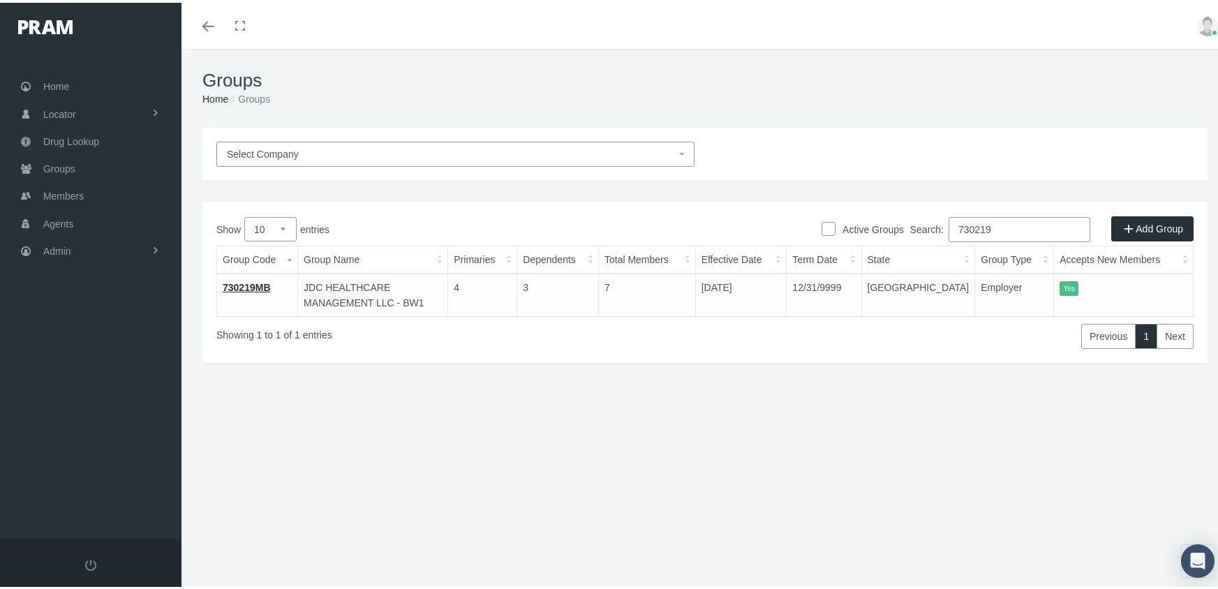
drag, startPoint x: 1005, startPoint y: 223, endPoint x: 854, endPoint y: 225, distance: 151.5
click at [854, 225] on div "Active Groups Add Group Show 10 25 50 100 entries Search: 730219 Group Code Gro…" at bounding box center [704, 279] width 1005 height 161
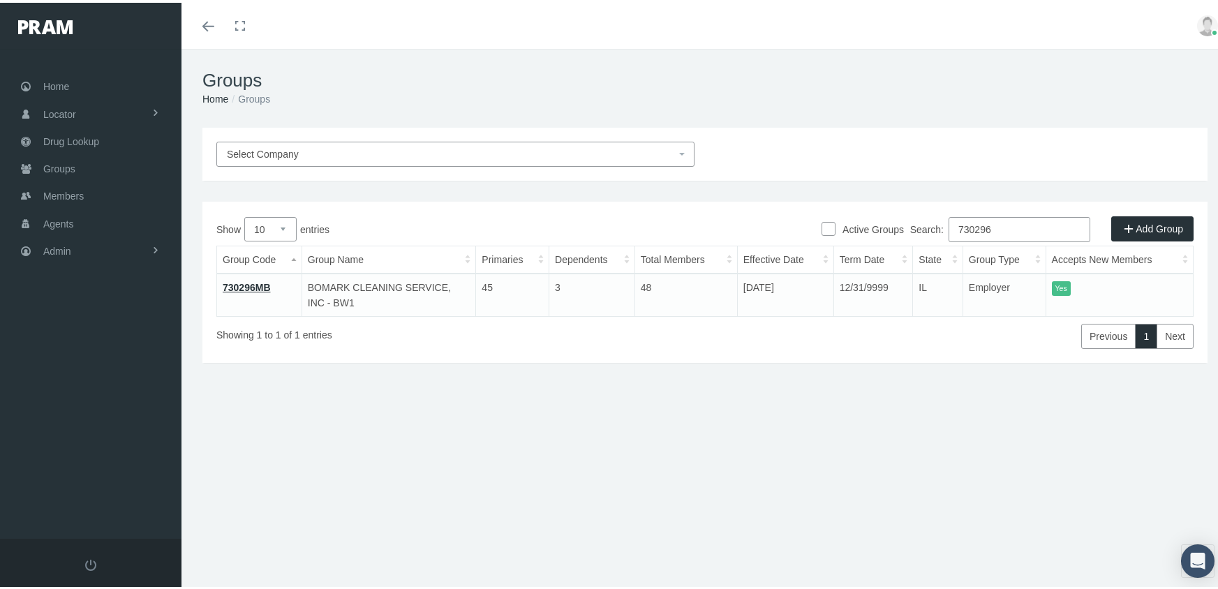
drag, startPoint x: 939, startPoint y: 223, endPoint x: 921, endPoint y: 221, distance: 17.5
click at [921, 221] on label "Search: 730296" at bounding box center [1000, 226] width 180 height 25
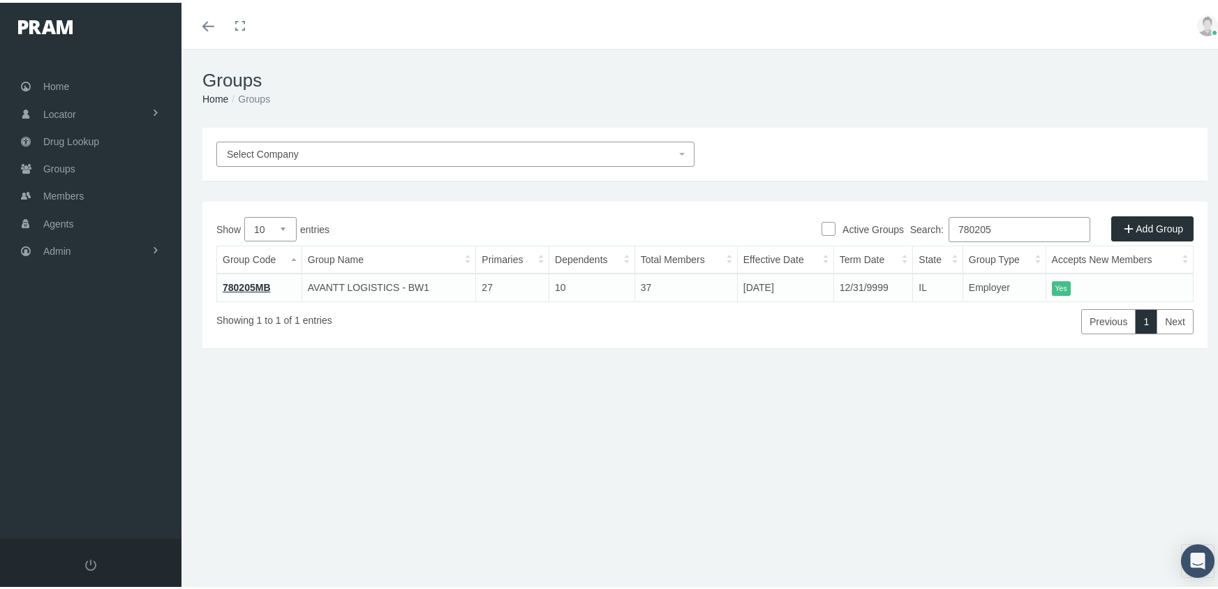
type input "780205"
